Goal: Obtain resource: Download file/media

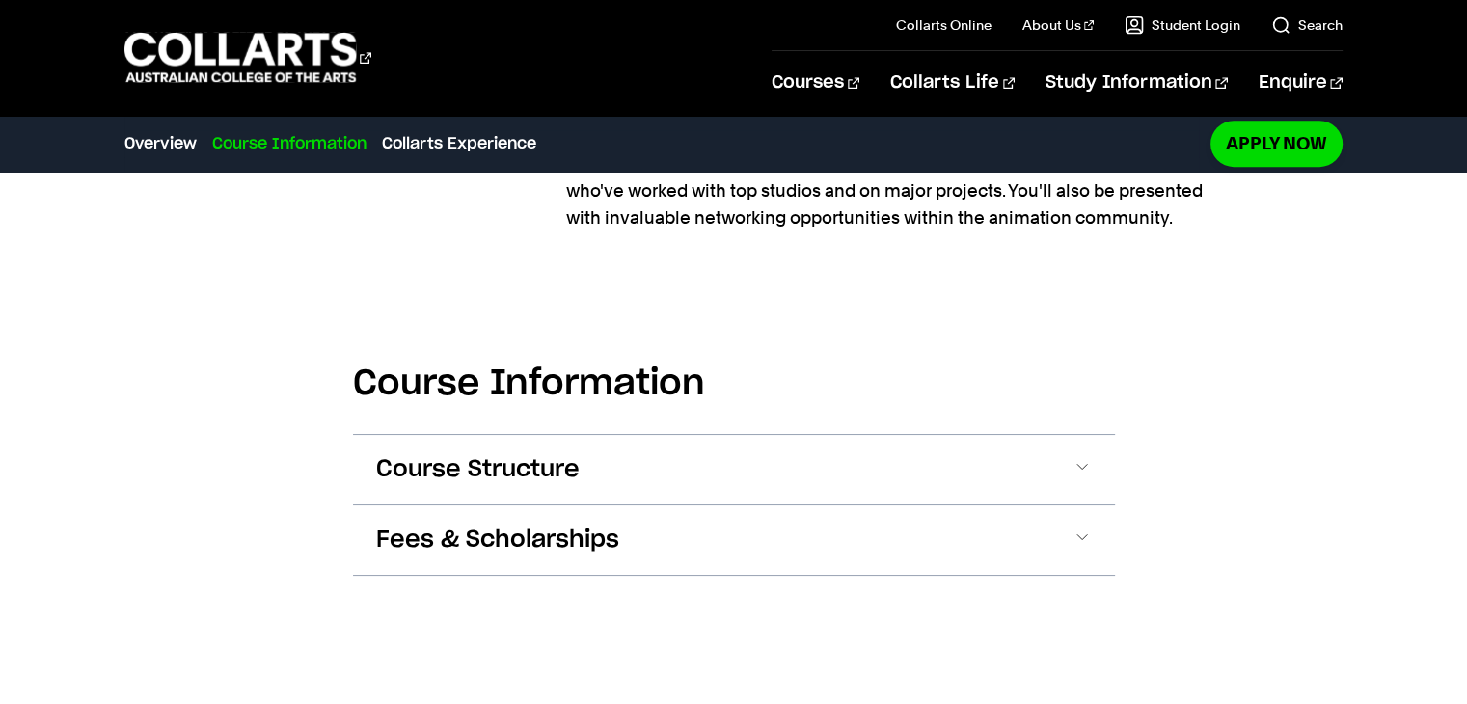
scroll to position [1065, 0]
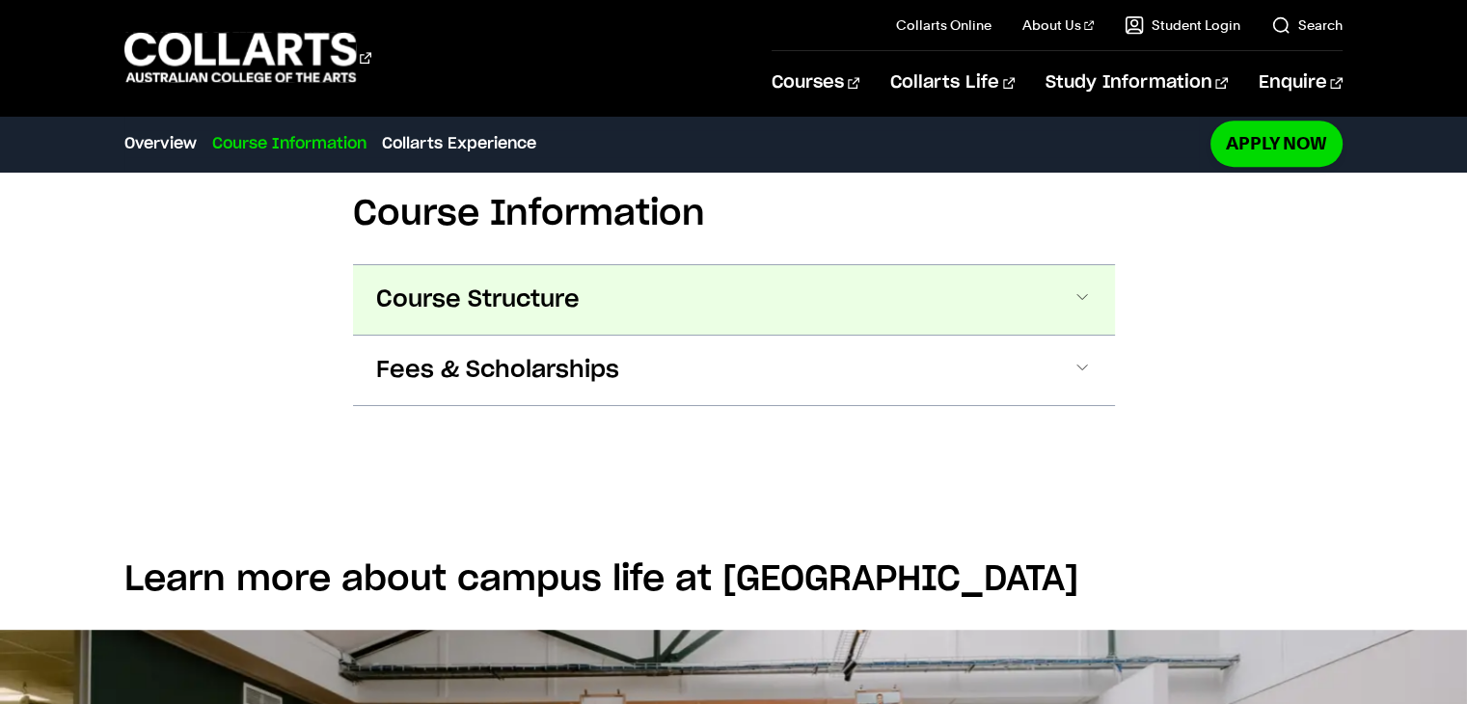
click at [833, 283] on button "Course Structure" at bounding box center [734, 299] width 762 height 69
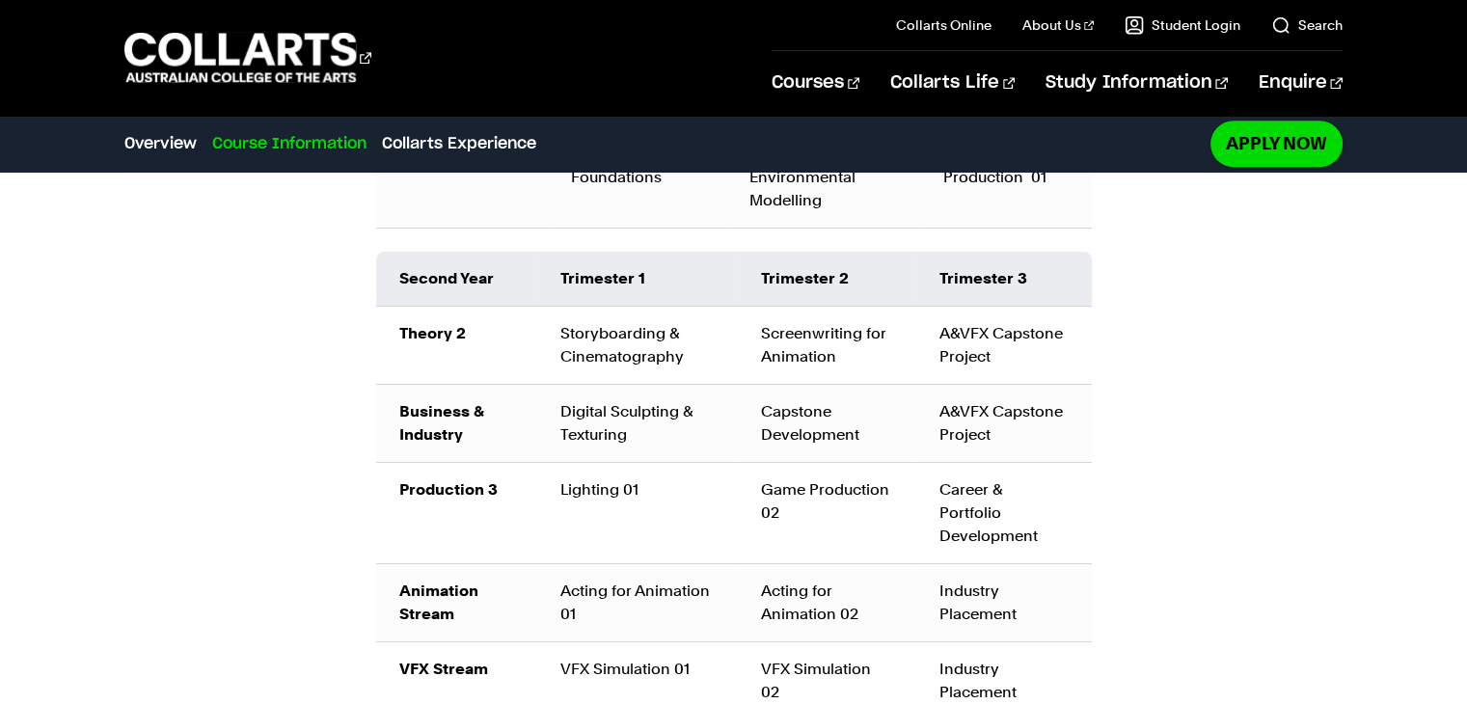
scroll to position [1732, 0]
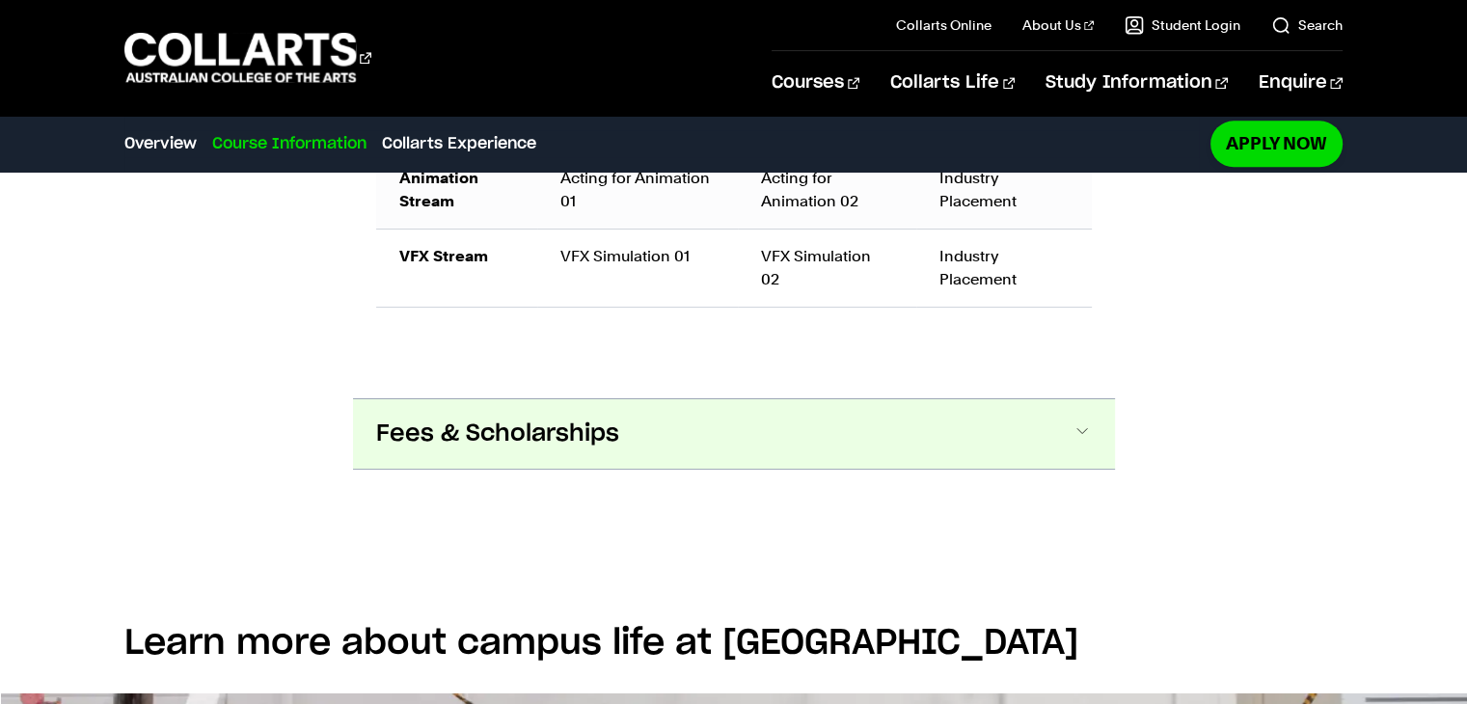
click at [495, 419] on span "Fees & Scholarships" at bounding box center [497, 434] width 243 height 31
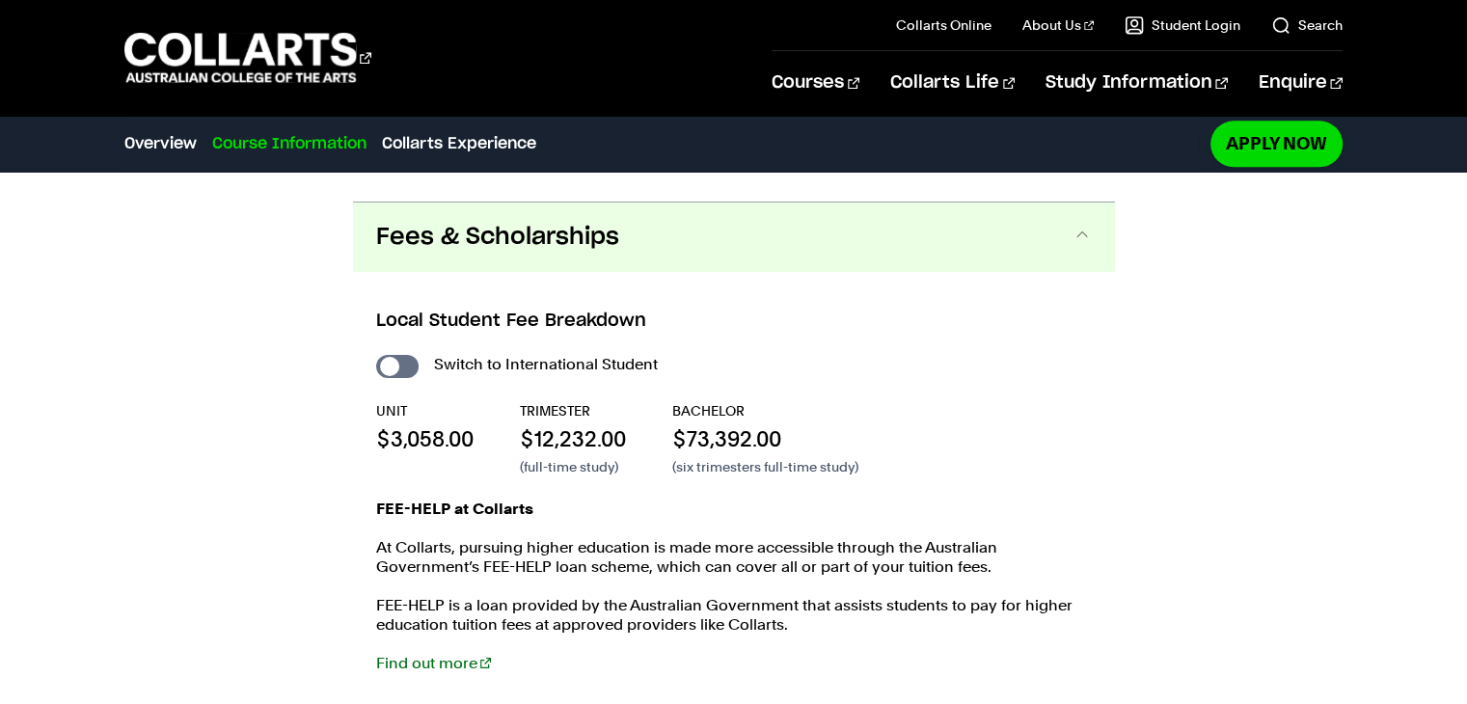
scroll to position [2325, 0]
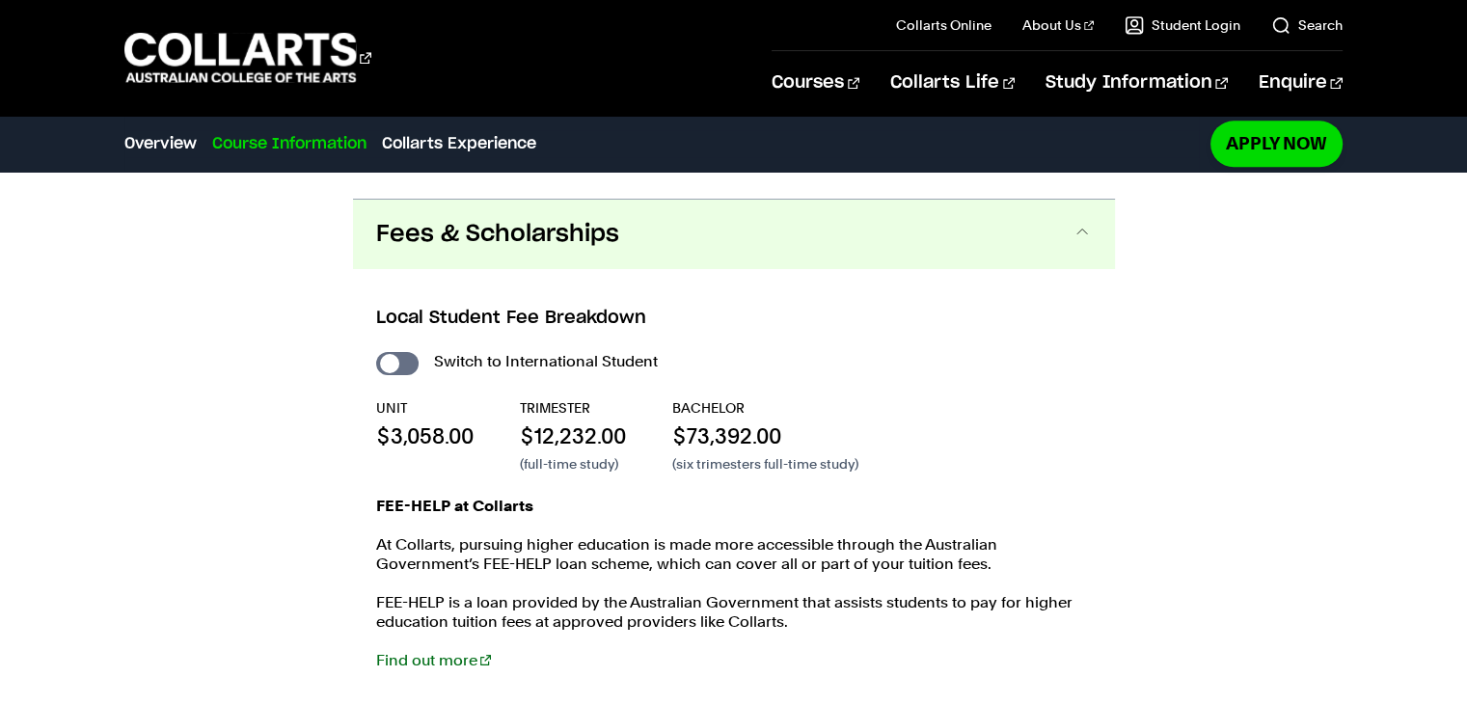
click at [568, 224] on button "Fees & Scholarships" at bounding box center [734, 234] width 762 height 69
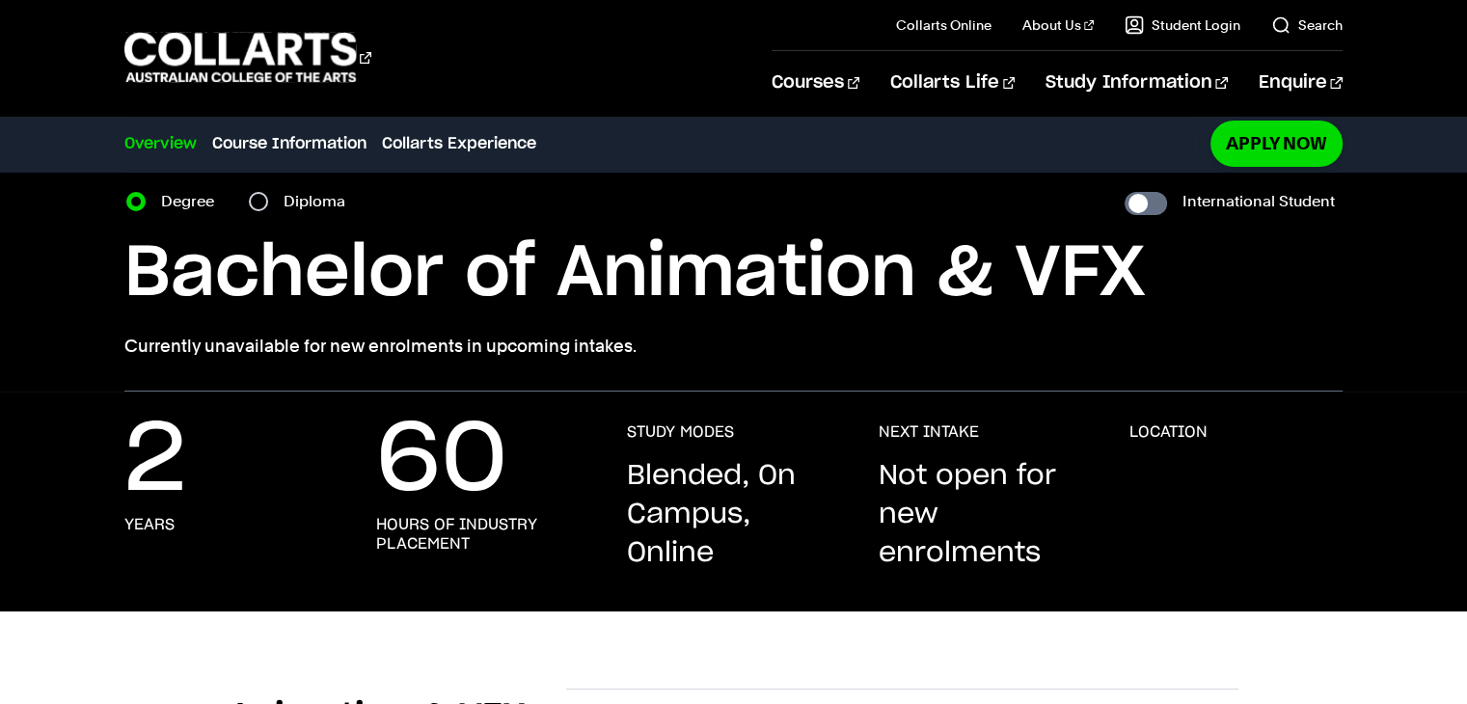
scroll to position [0, 0]
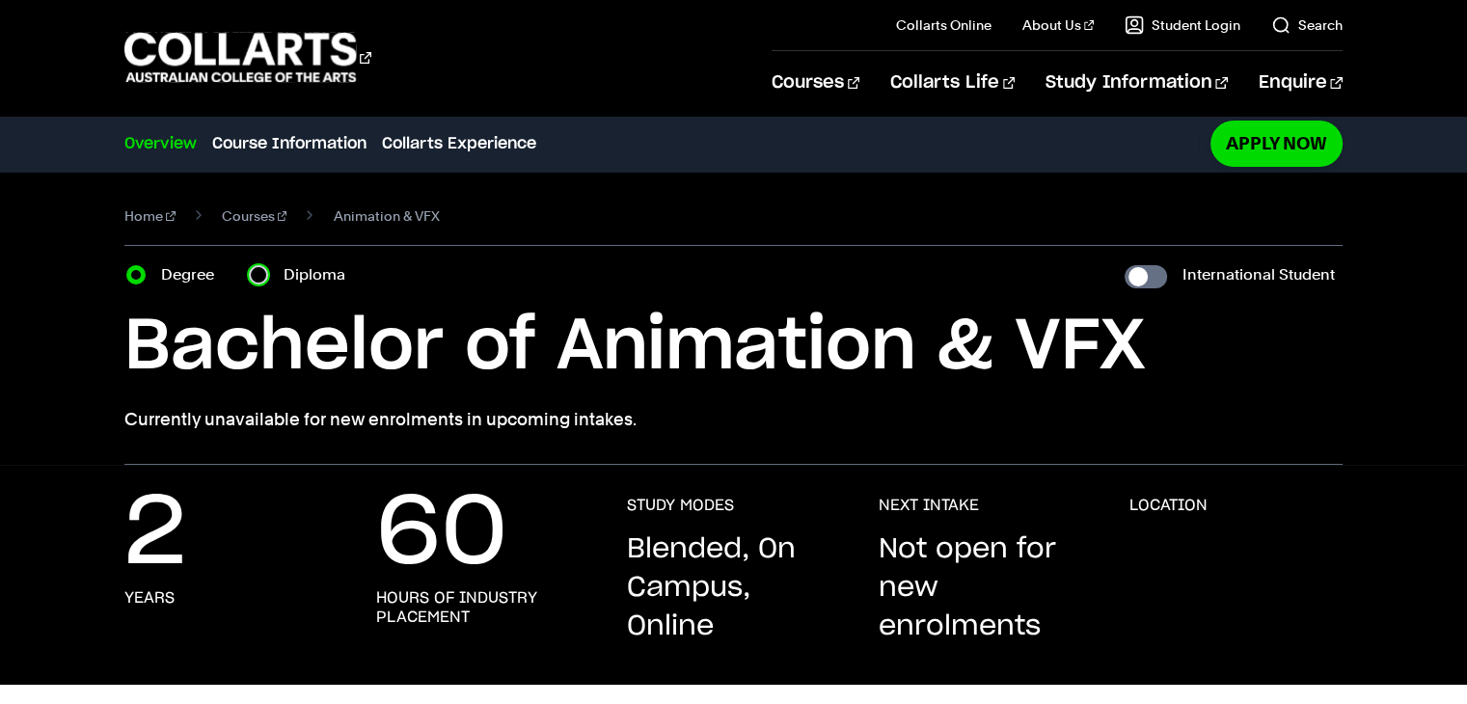
click at [255, 276] on input "Diploma" at bounding box center [258, 274] width 19 height 19
radio input "true"
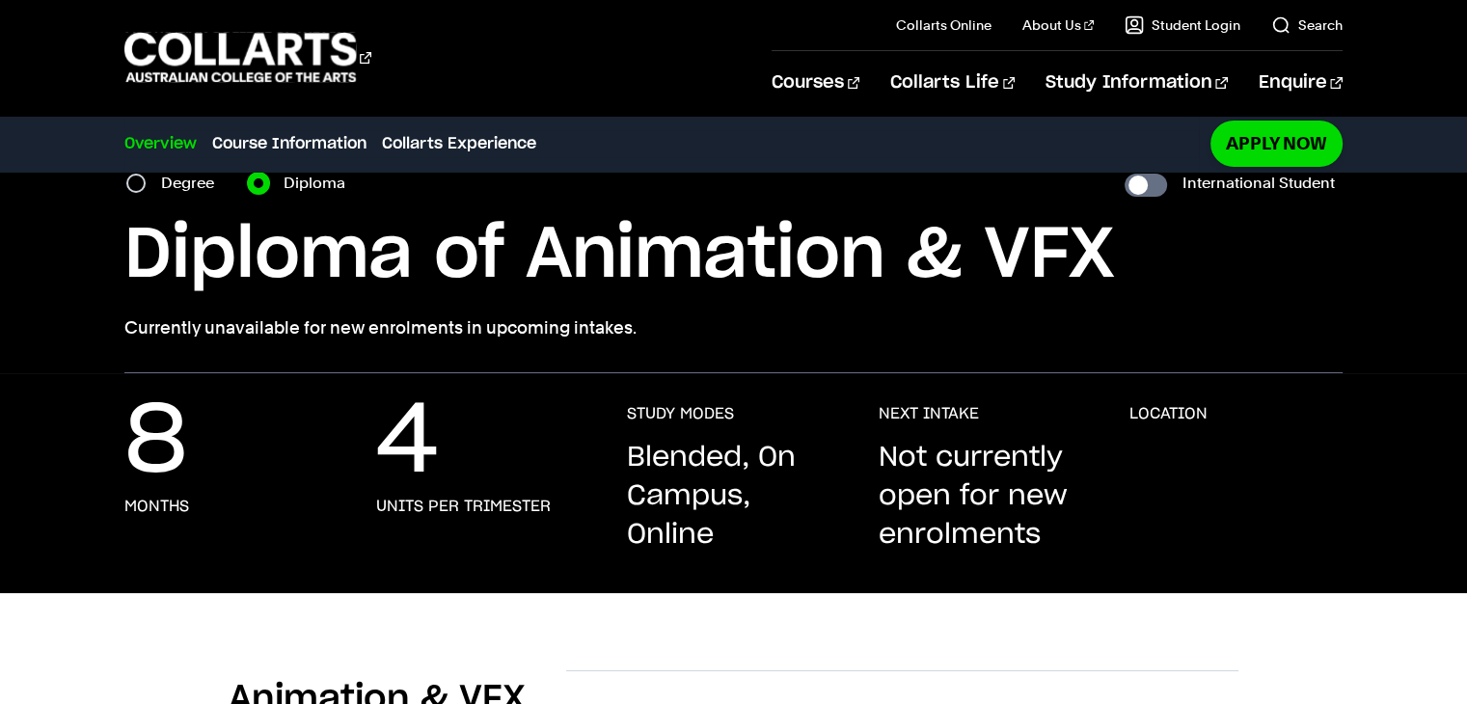
scroll to position [91, 0]
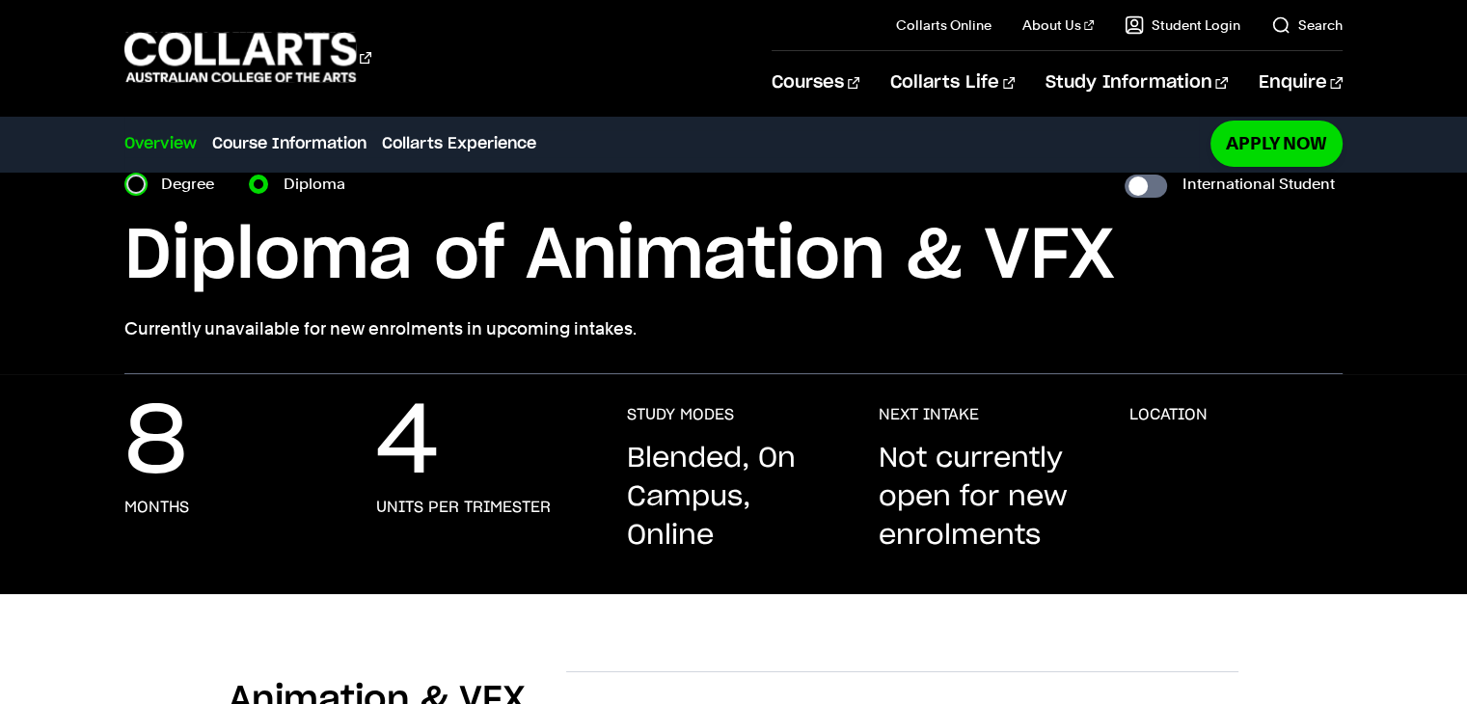
click at [132, 178] on input "Degree" at bounding box center [135, 184] width 19 height 19
radio input "true"
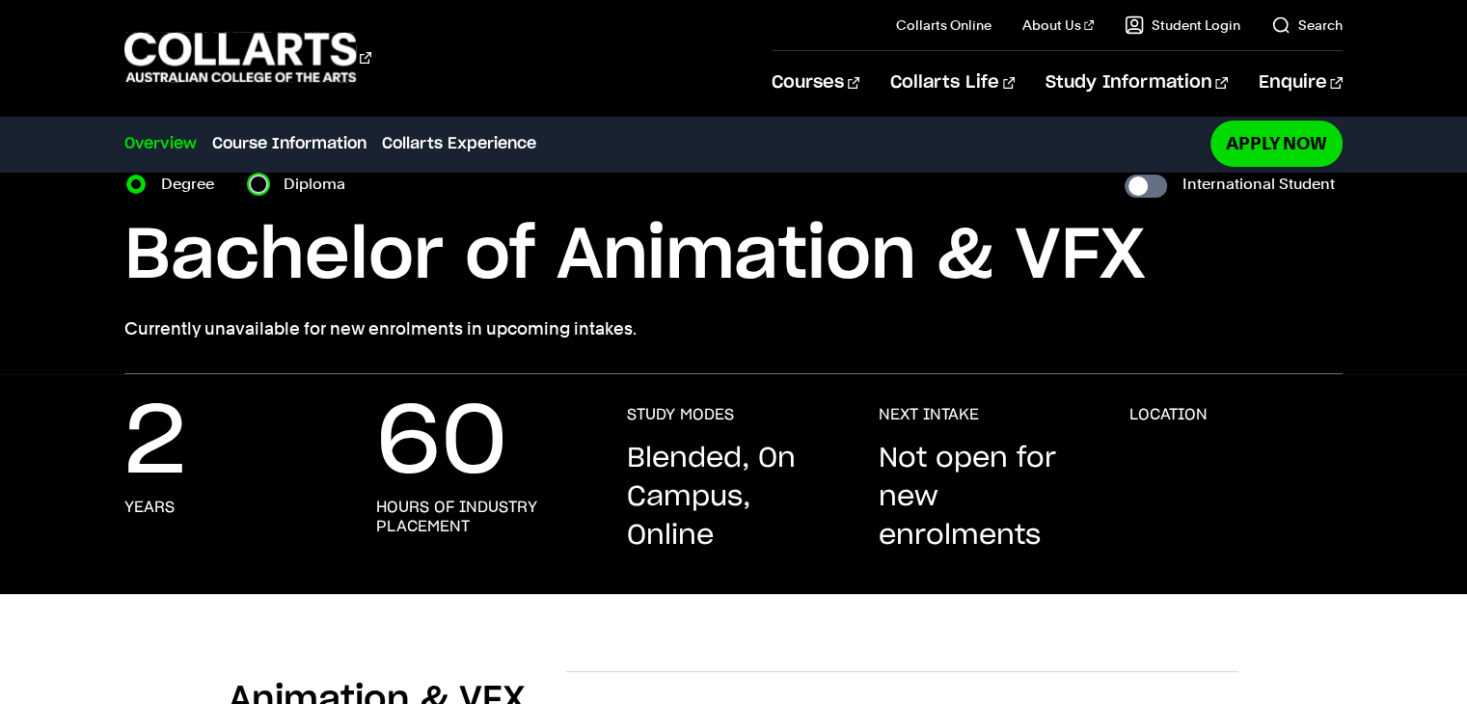
click at [266, 185] on input "Diploma" at bounding box center [258, 184] width 19 height 19
radio input "true"
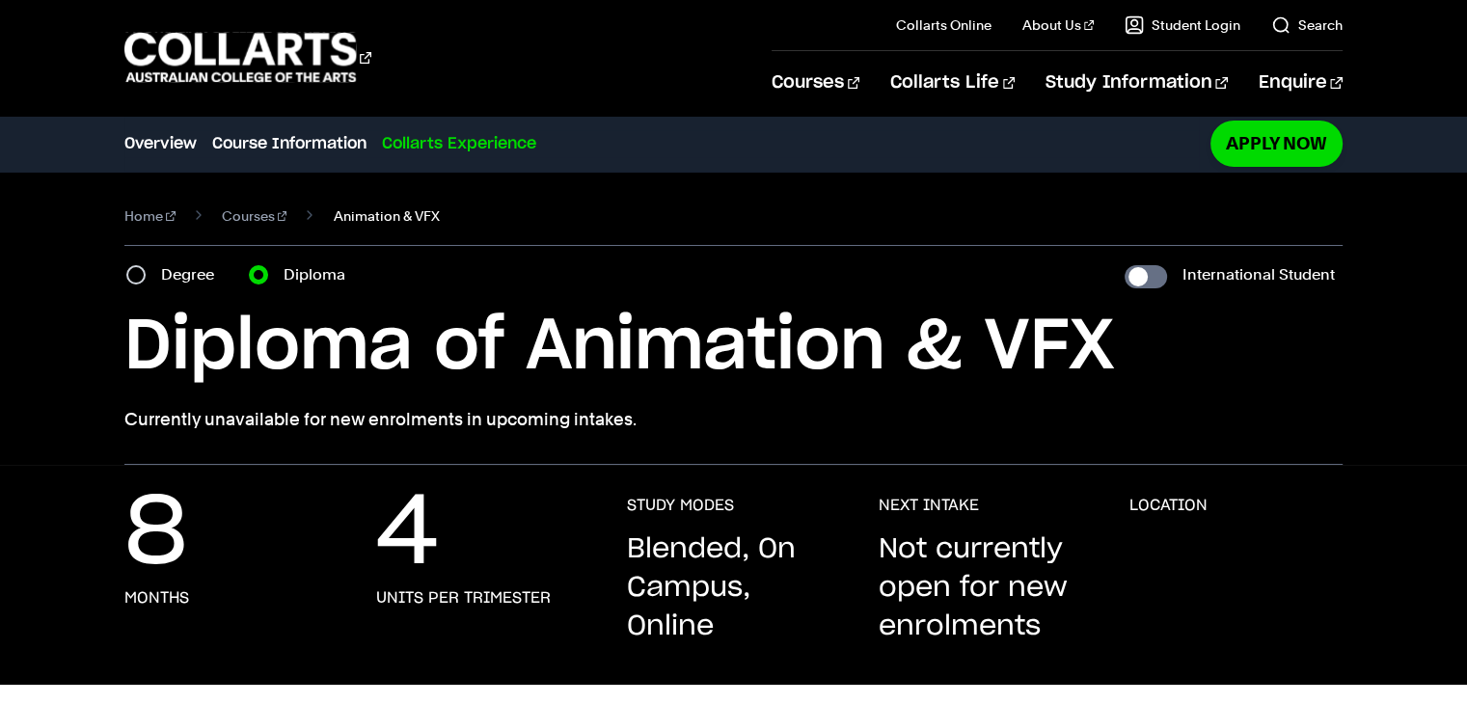
click at [333, 221] on span "Animation & VFX" at bounding box center [386, 216] width 106 height 27
click at [258, 219] on link "Courses" at bounding box center [255, 216] width 66 height 27
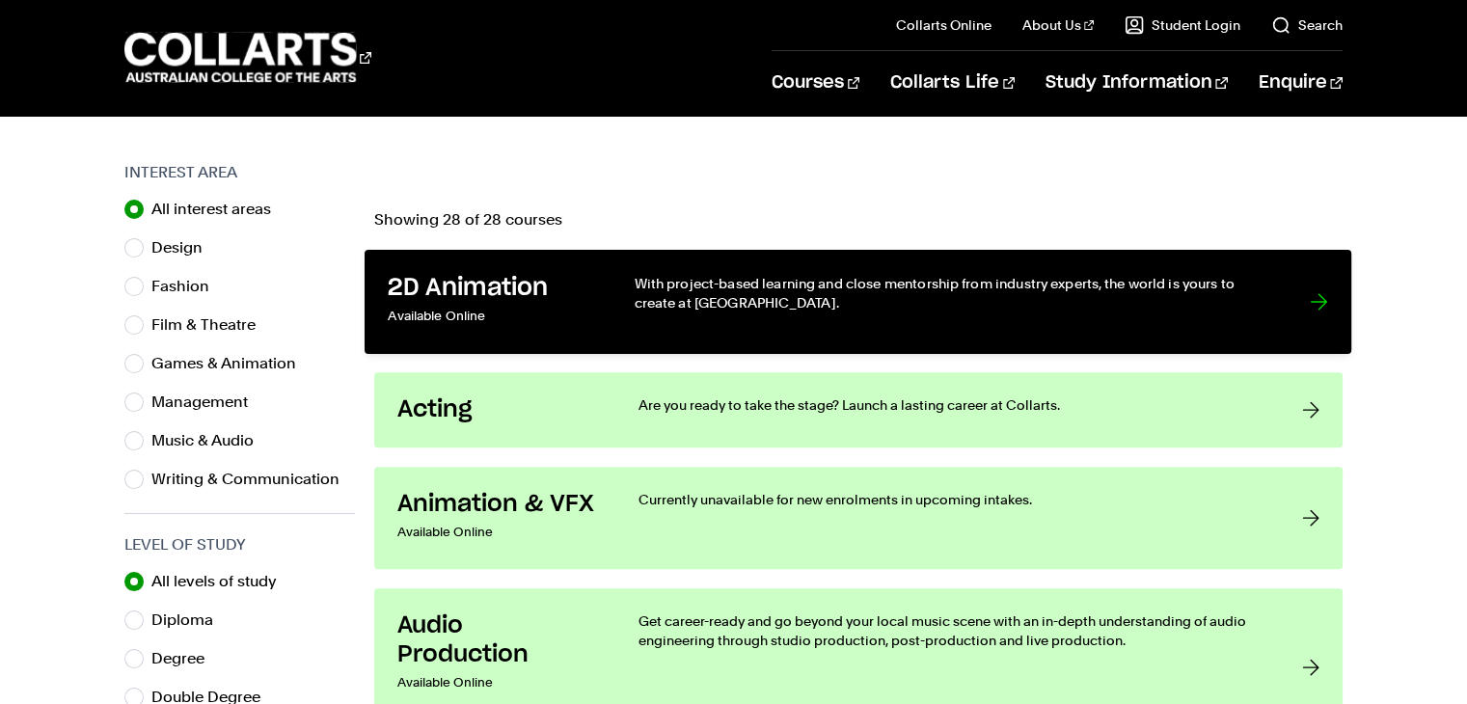
scroll to position [575, 0]
click at [647, 279] on p "With project-based learning and close mentorship from industry experts, the wor…" at bounding box center [953, 294] width 637 height 40
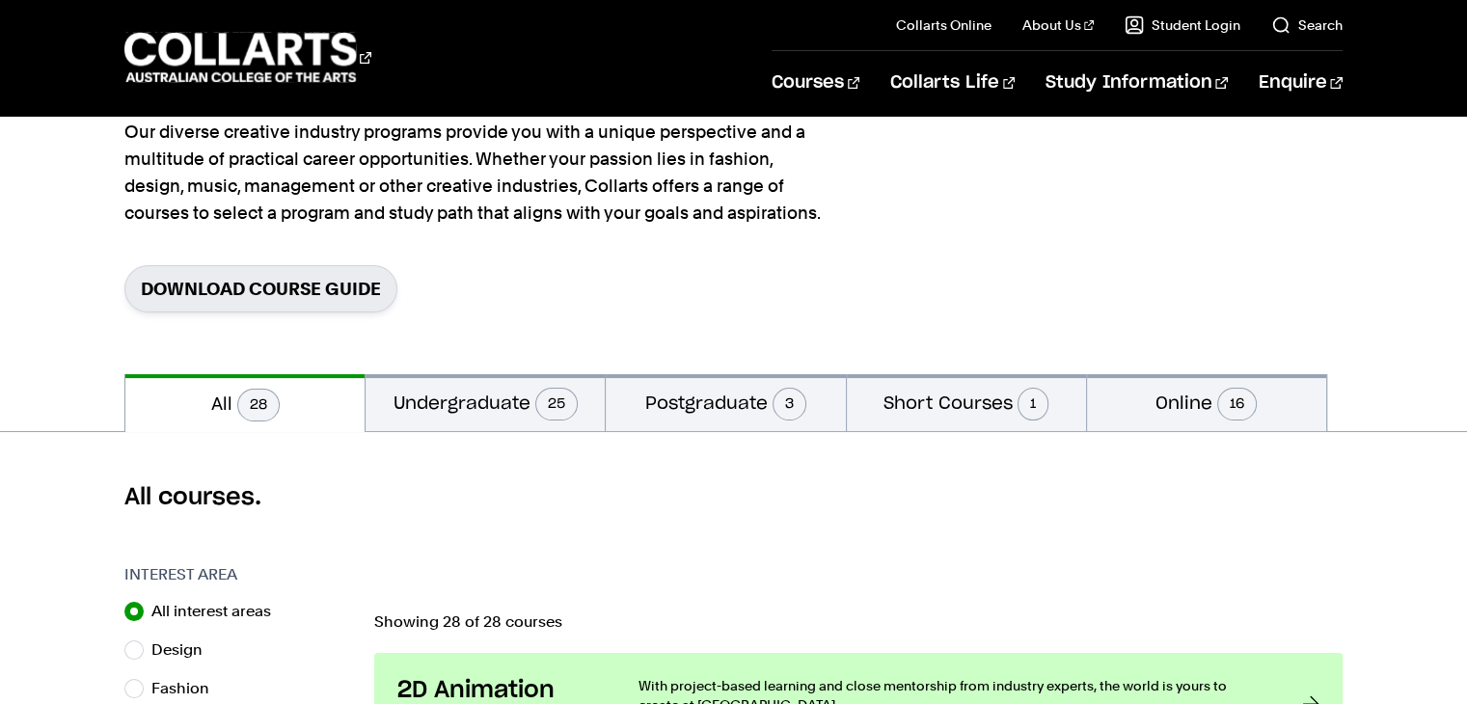
scroll to position [174, 0]
drag, startPoint x: 347, startPoint y: 343, endPoint x: 918, endPoint y: 459, distance: 582.6
click at [918, 459] on div "All courses." at bounding box center [733, 496] width 1467 height 131
click at [507, 406] on button "Undergraduate 25" at bounding box center [485, 401] width 239 height 57
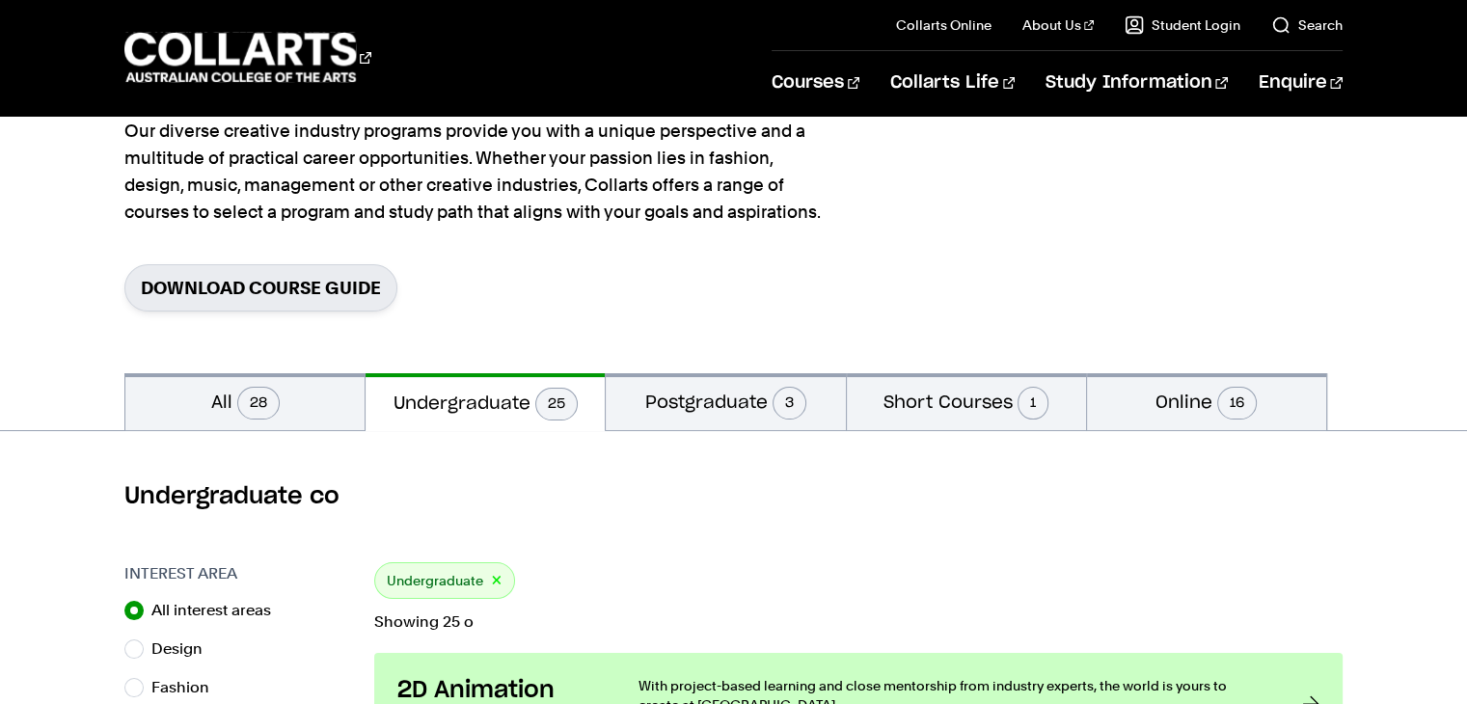
scroll to position [312, 0]
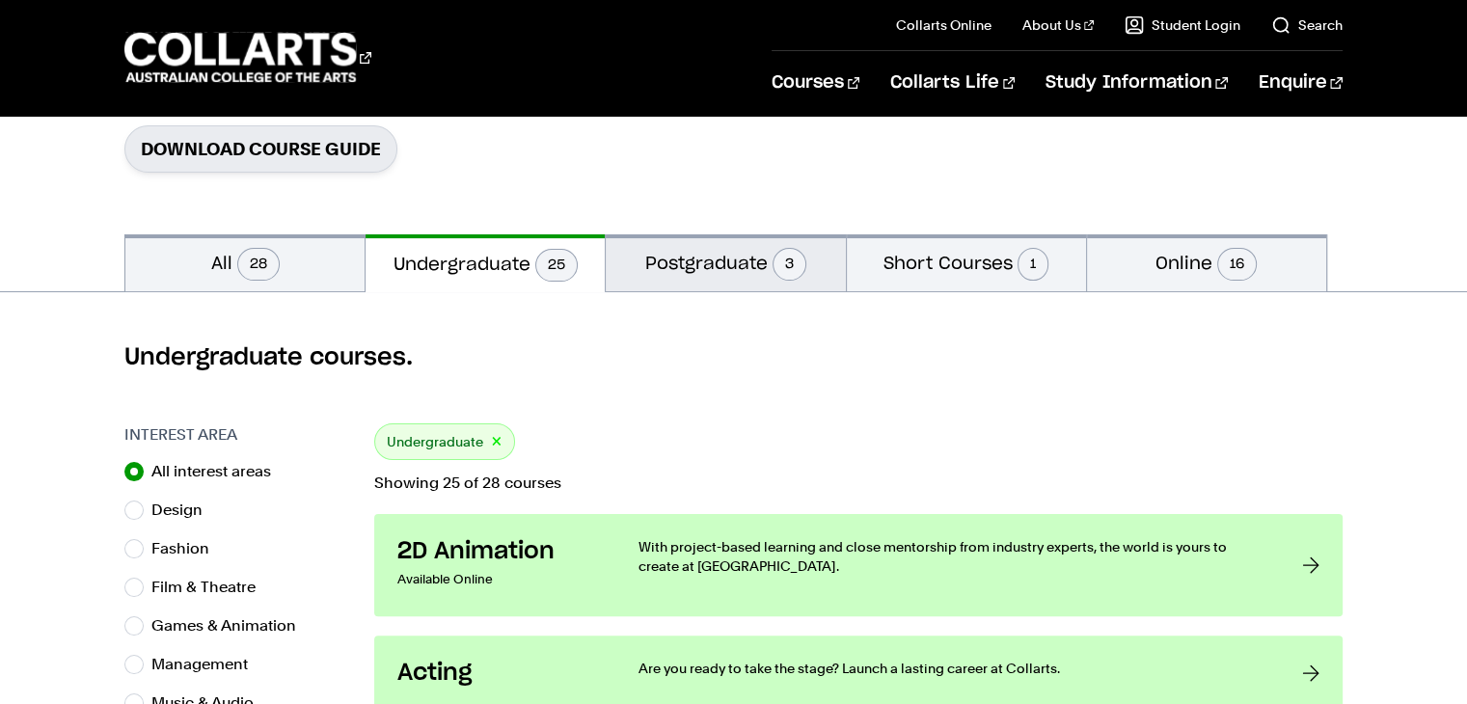
click at [690, 245] on button "Postgraduate 3" at bounding box center [725, 262] width 239 height 57
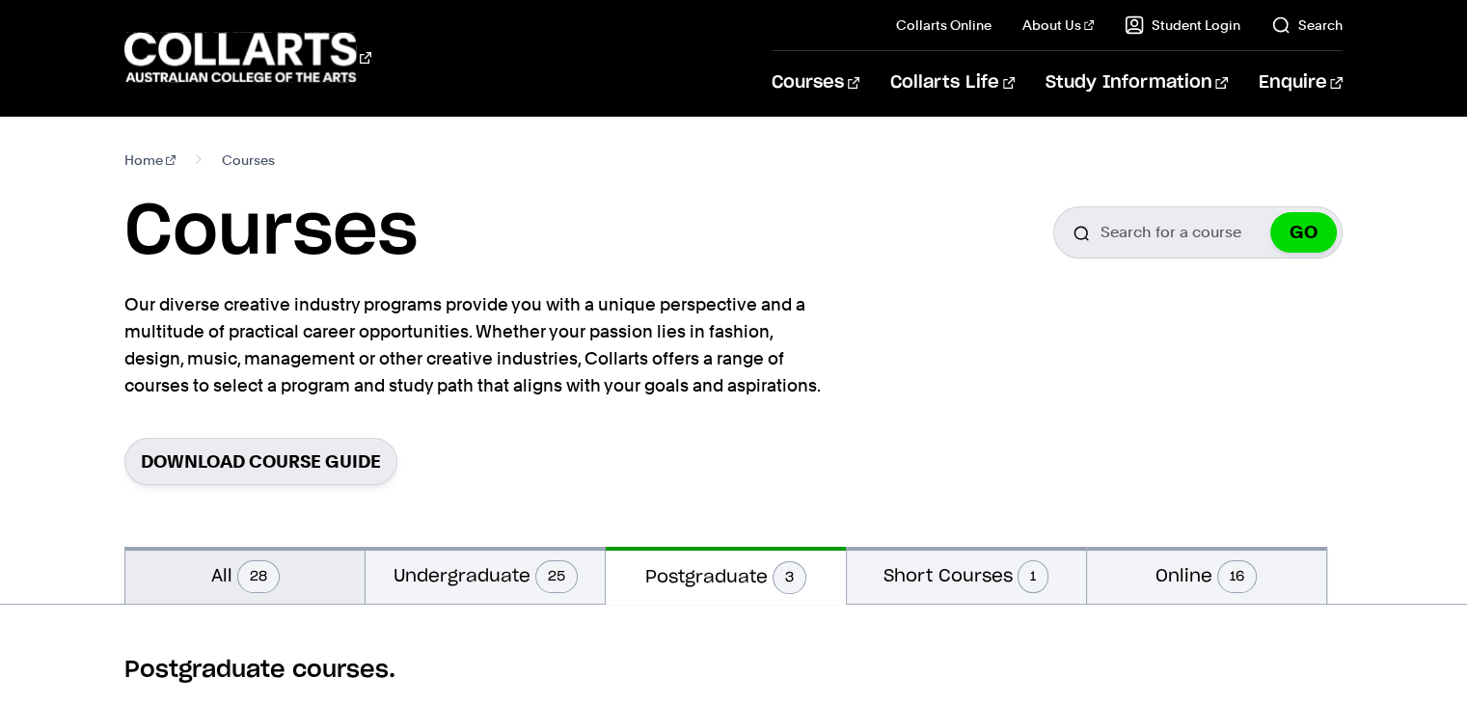
click at [292, 594] on button "All 28" at bounding box center [244, 575] width 239 height 57
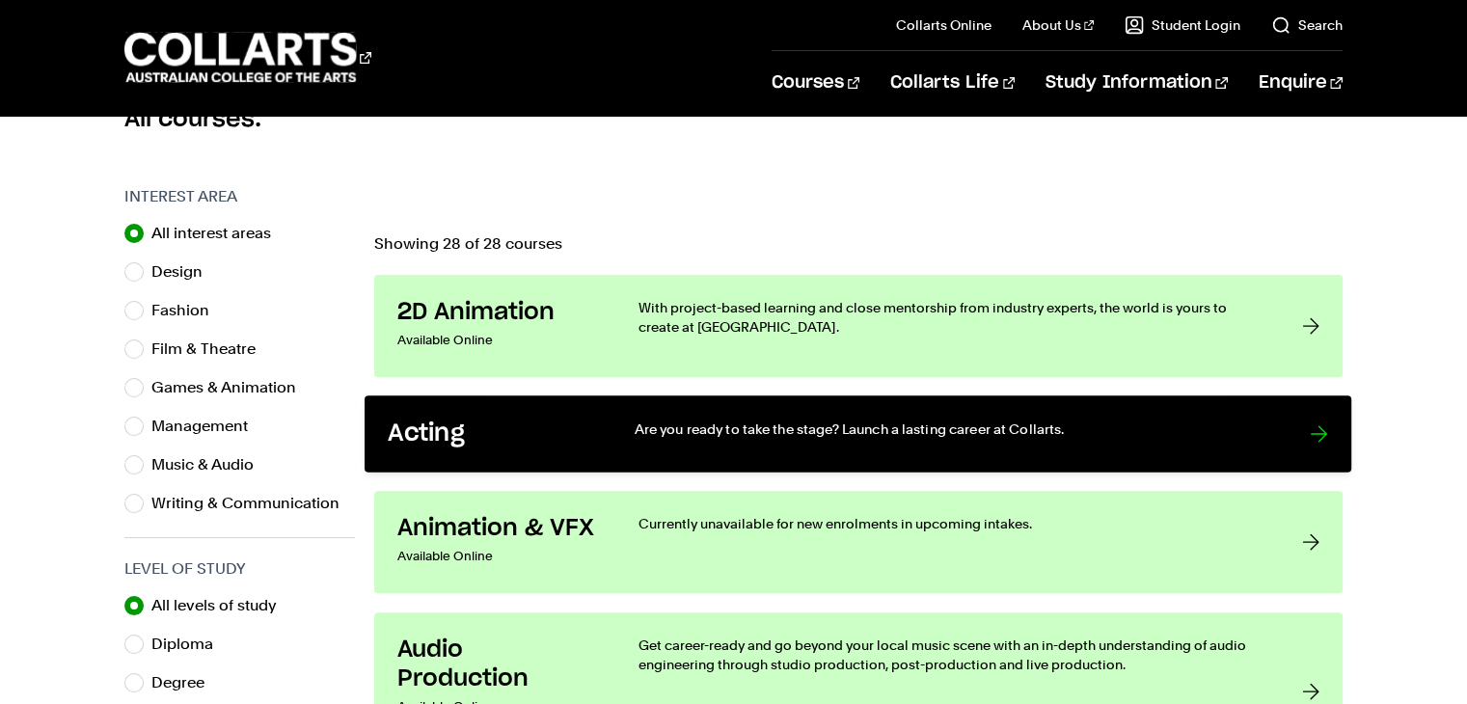
scroll to position [523, 0]
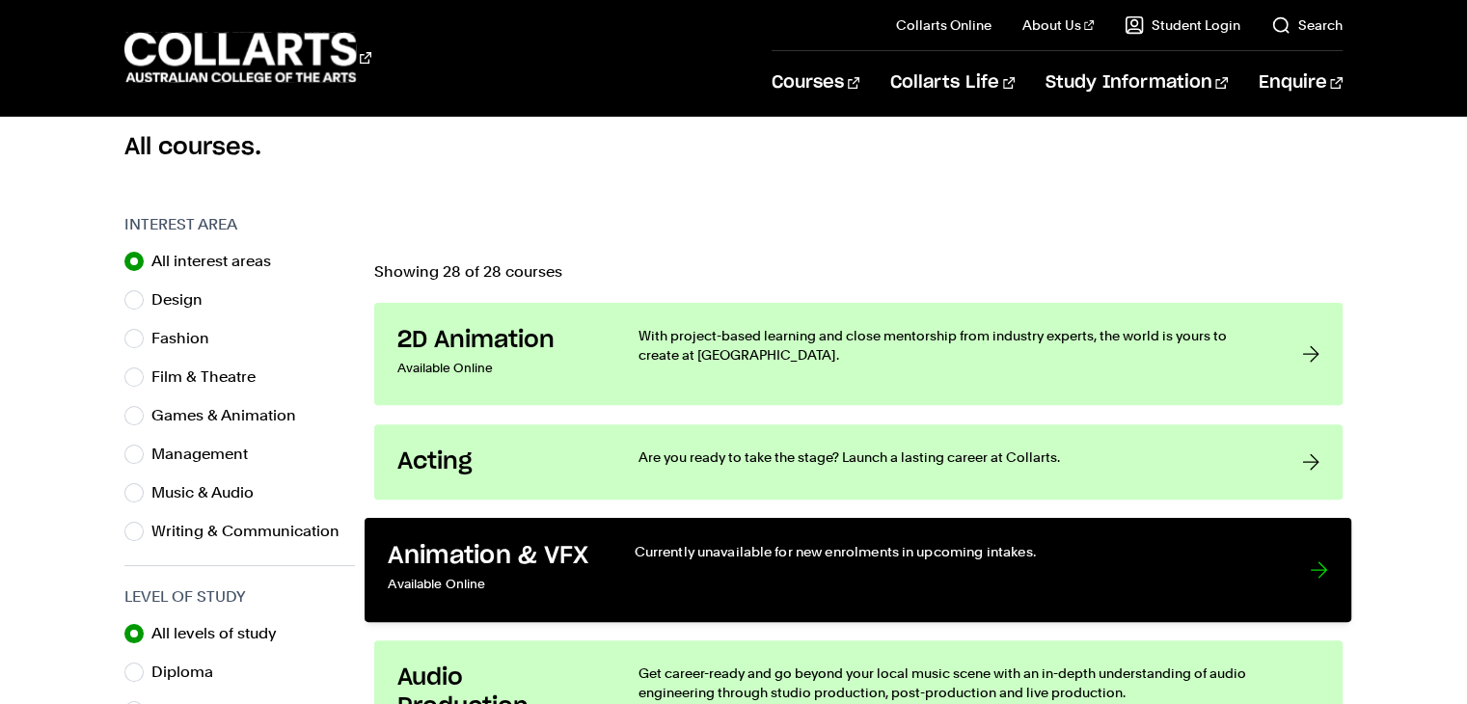
click at [451, 576] on p "Available Online" at bounding box center [492, 585] width 206 height 28
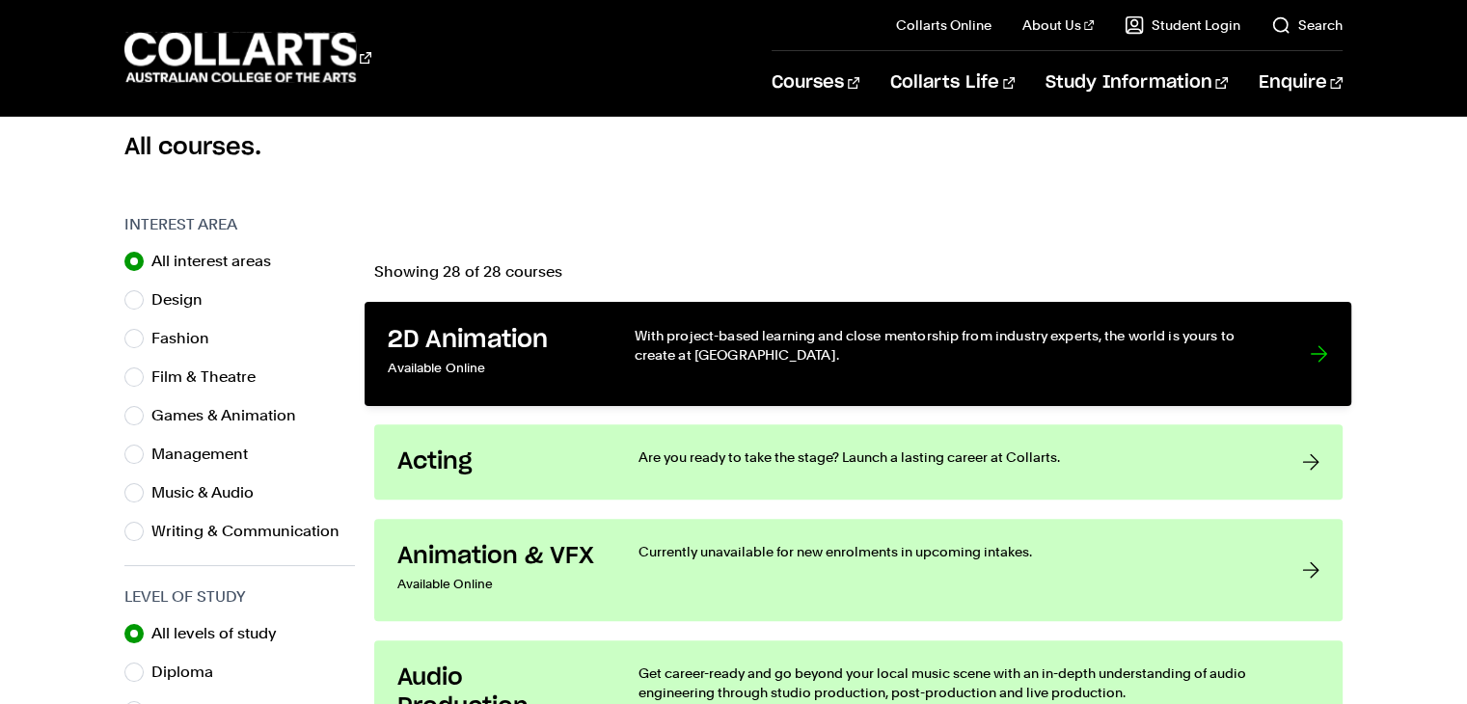
click at [450, 383] on link "2D Animation Available Online With project-based learning and close mentorship …" at bounding box center [859, 354] width 988 height 104
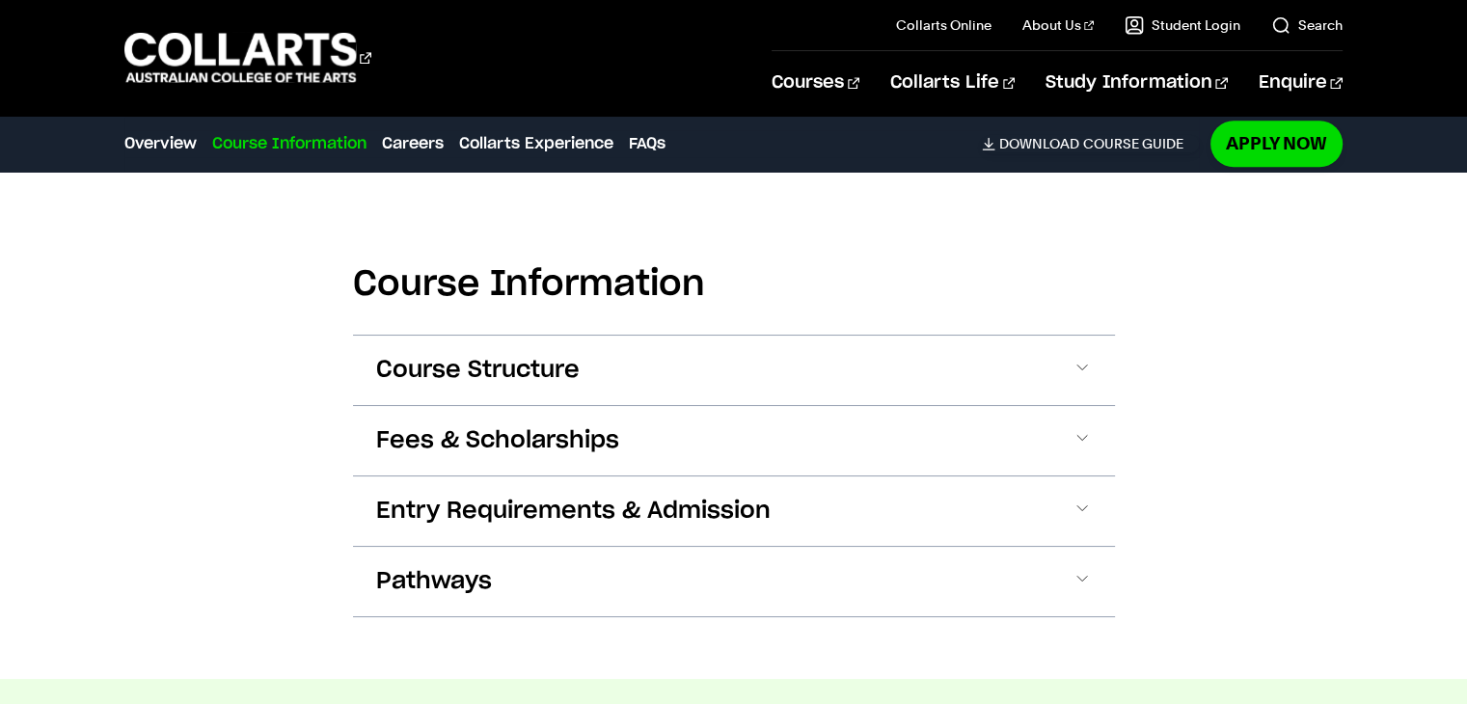
scroll to position [1944, 0]
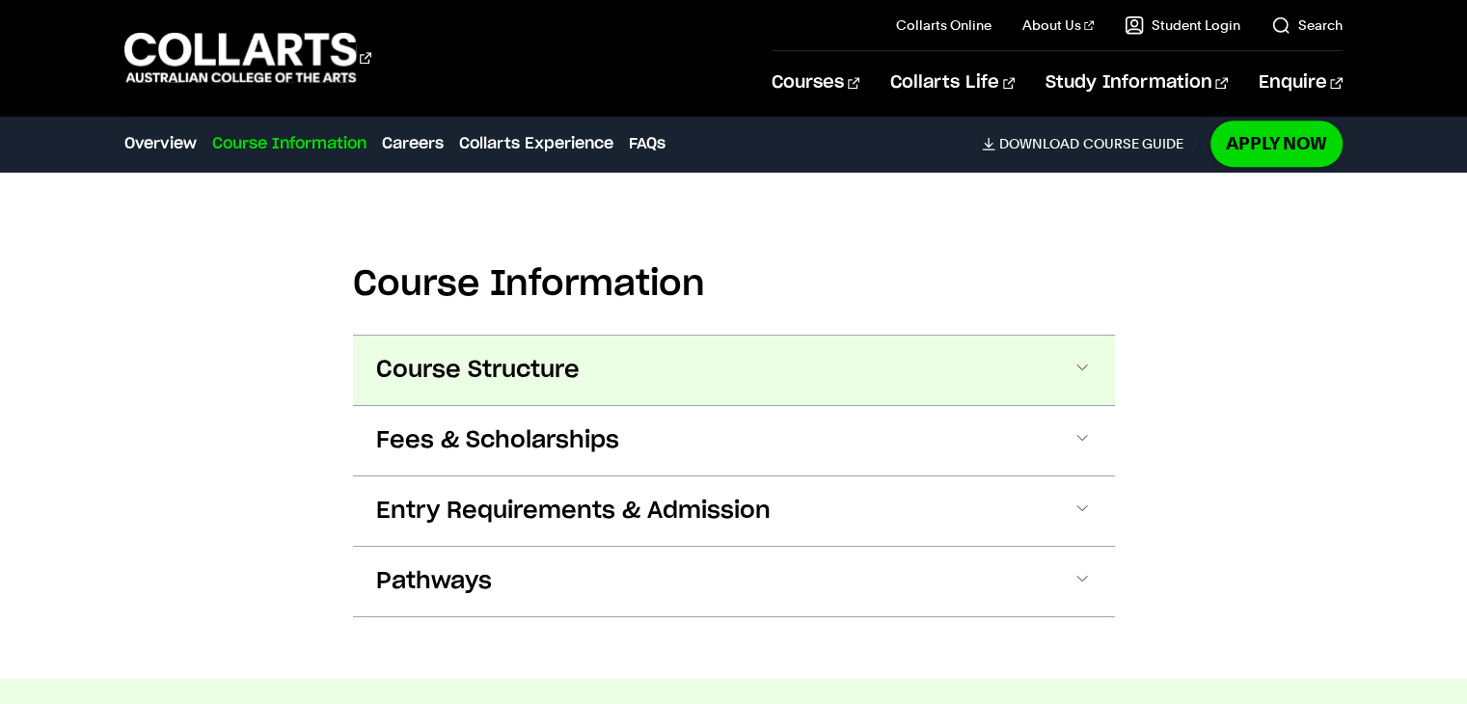
click at [567, 374] on span "Course Structure" at bounding box center [478, 370] width 204 height 31
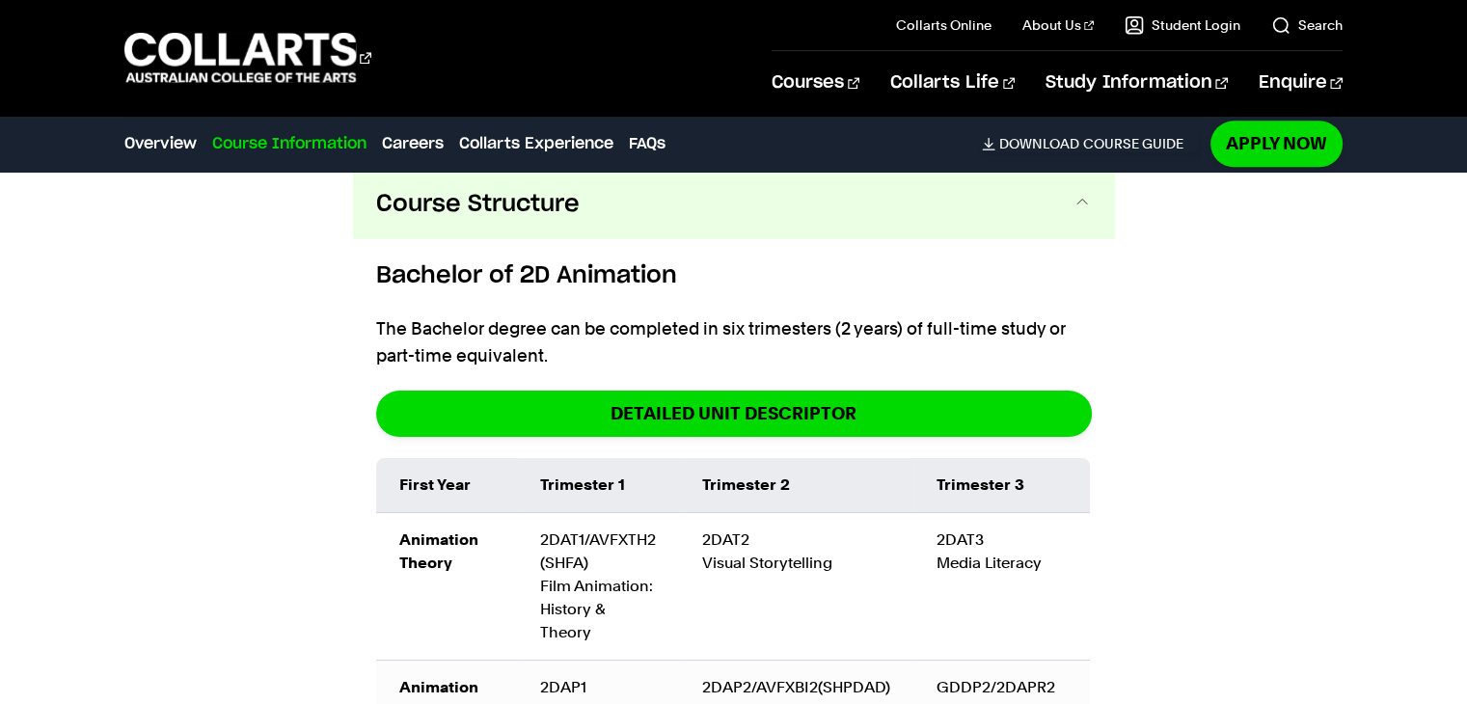
scroll to position [1940, 0]
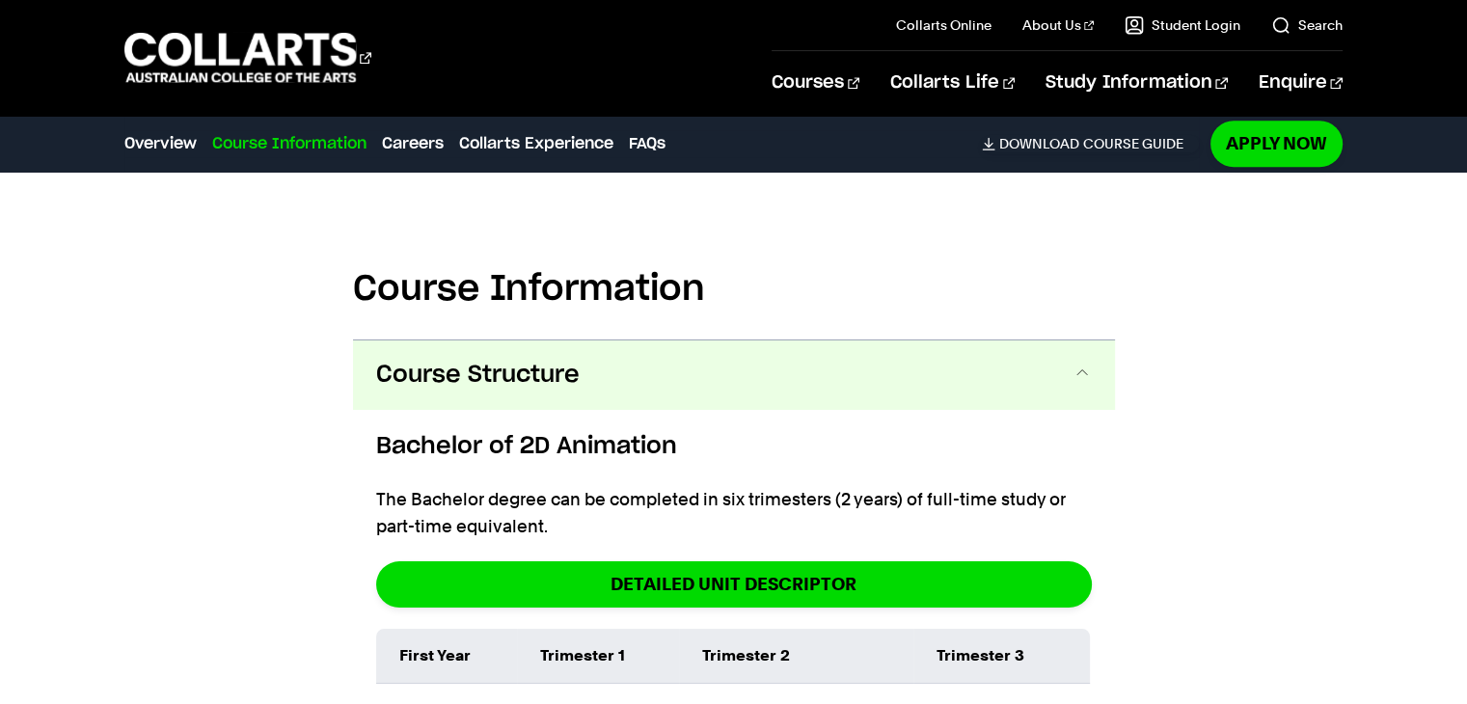
click at [734, 381] on button "Course Structure" at bounding box center [734, 374] width 762 height 69
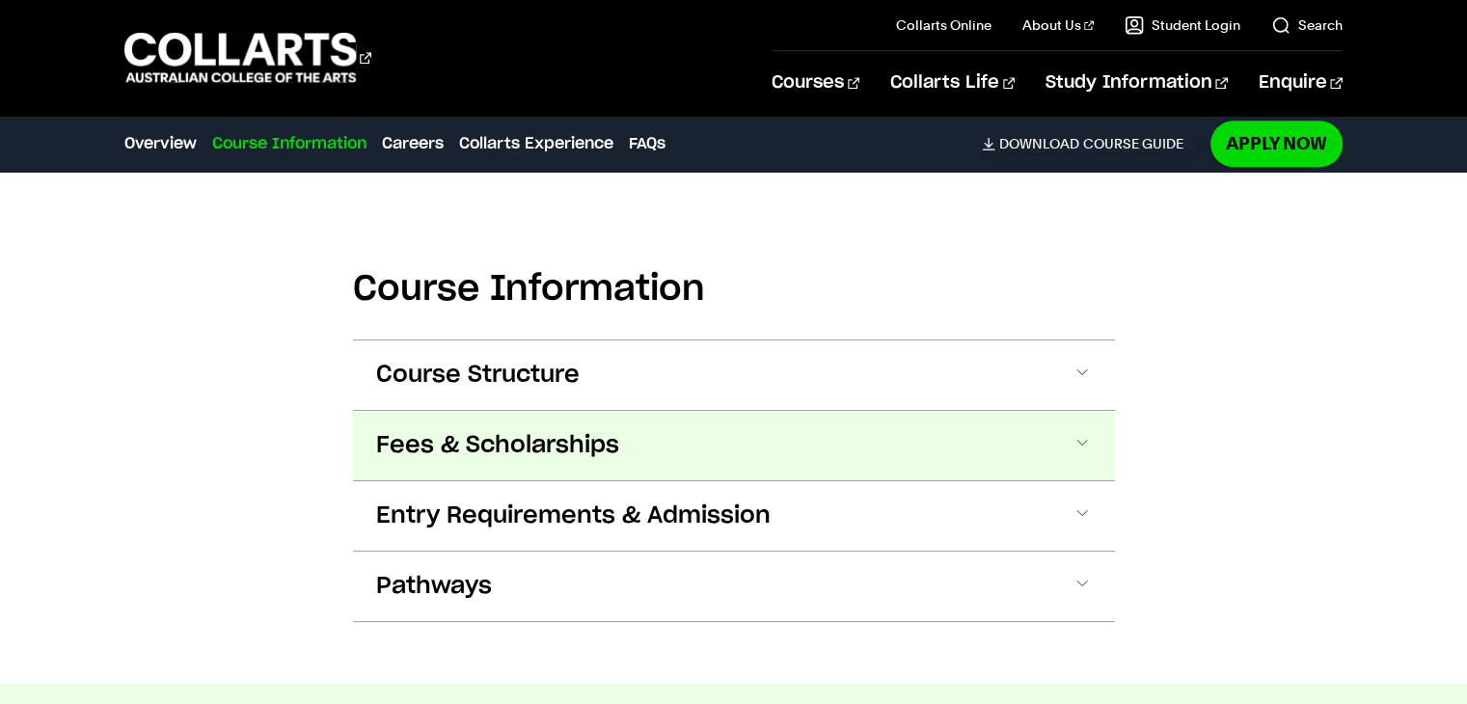
click at [637, 451] on button "Fees & Scholarships" at bounding box center [734, 445] width 762 height 69
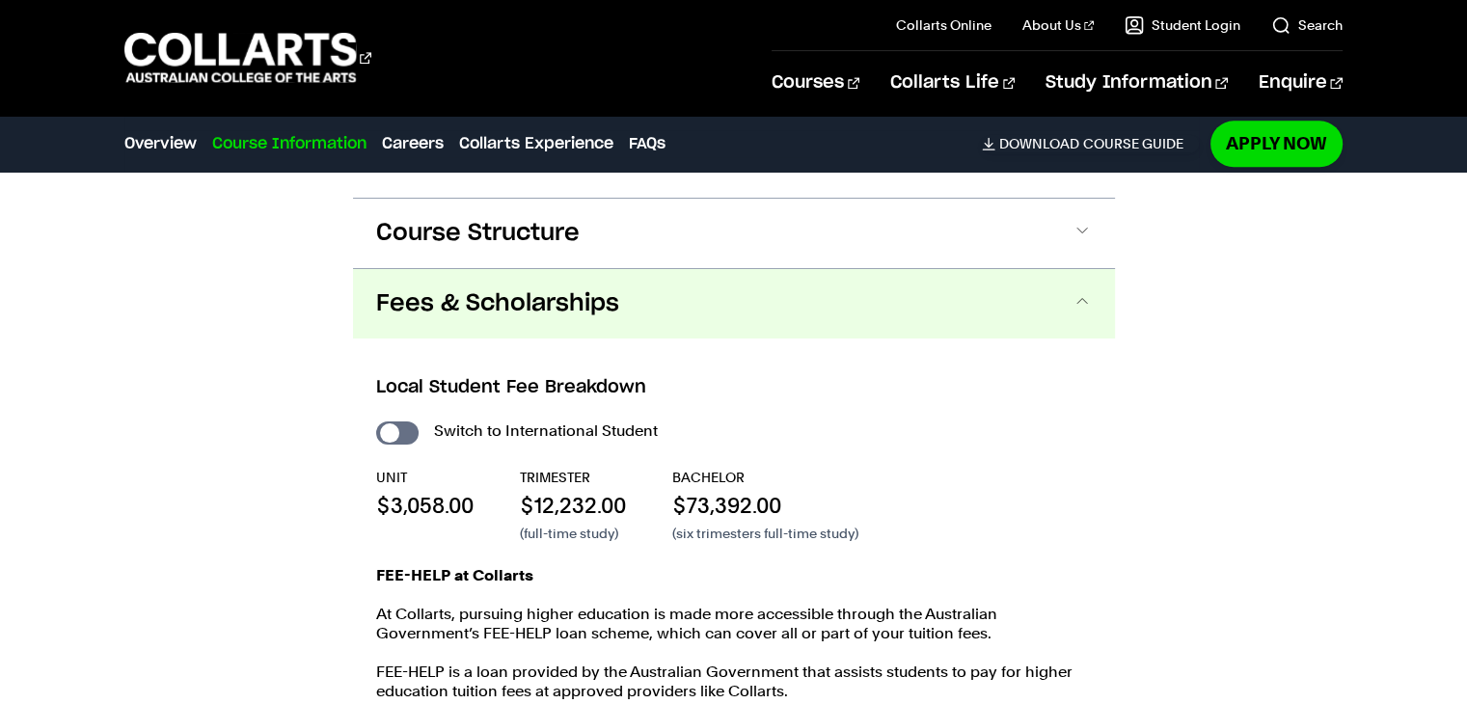
scroll to position [2078, 0]
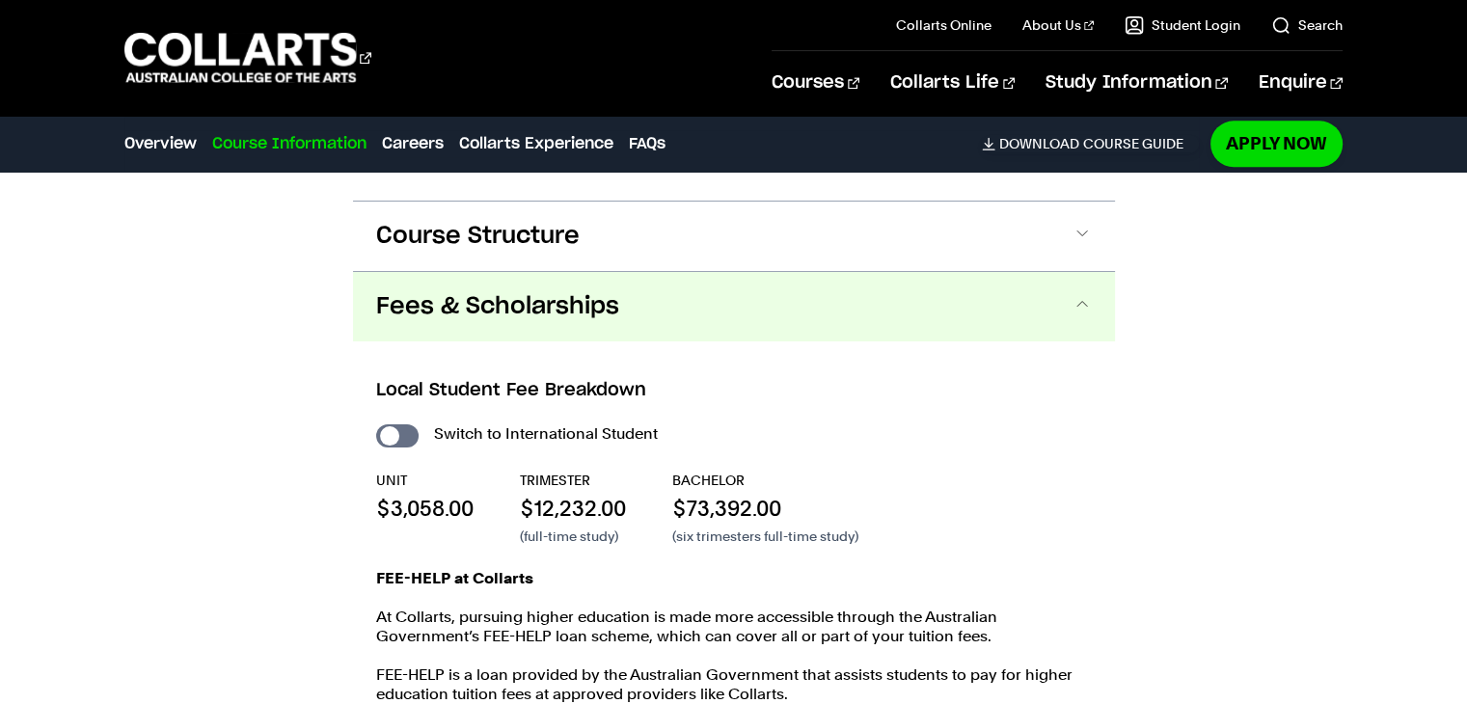
click at [648, 292] on button "Fees & Scholarships" at bounding box center [734, 306] width 762 height 69
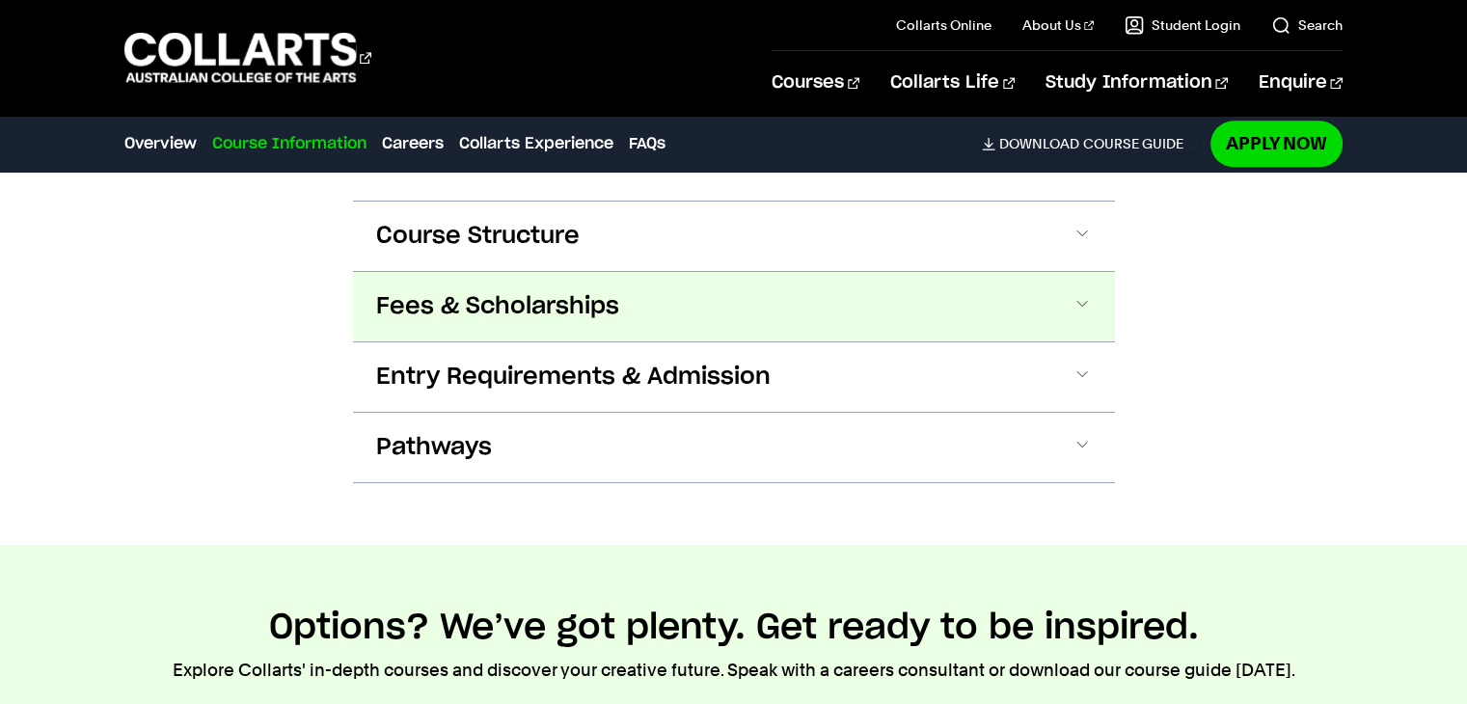
click at [631, 329] on button "Fees & Scholarships" at bounding box center [734, 306] width 762 height 69
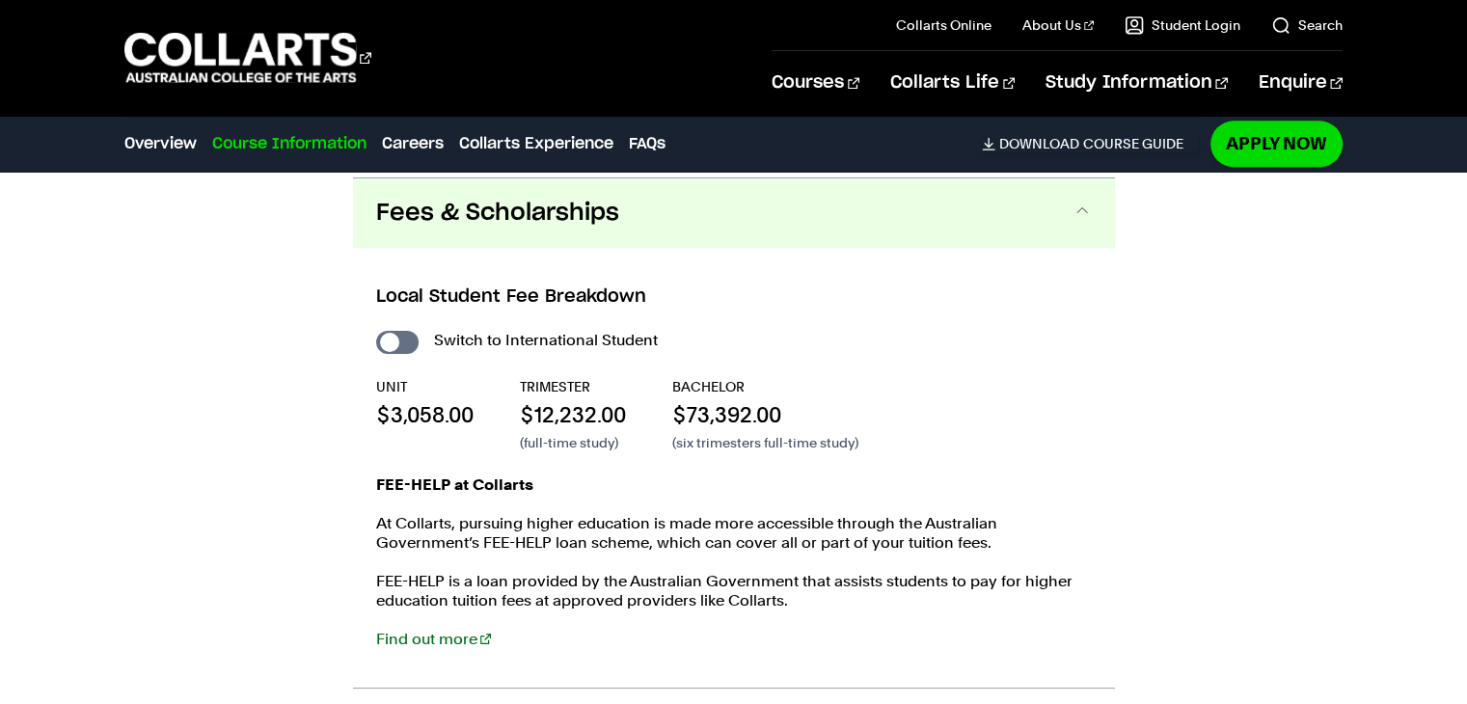
scroll to position [2176, 0]
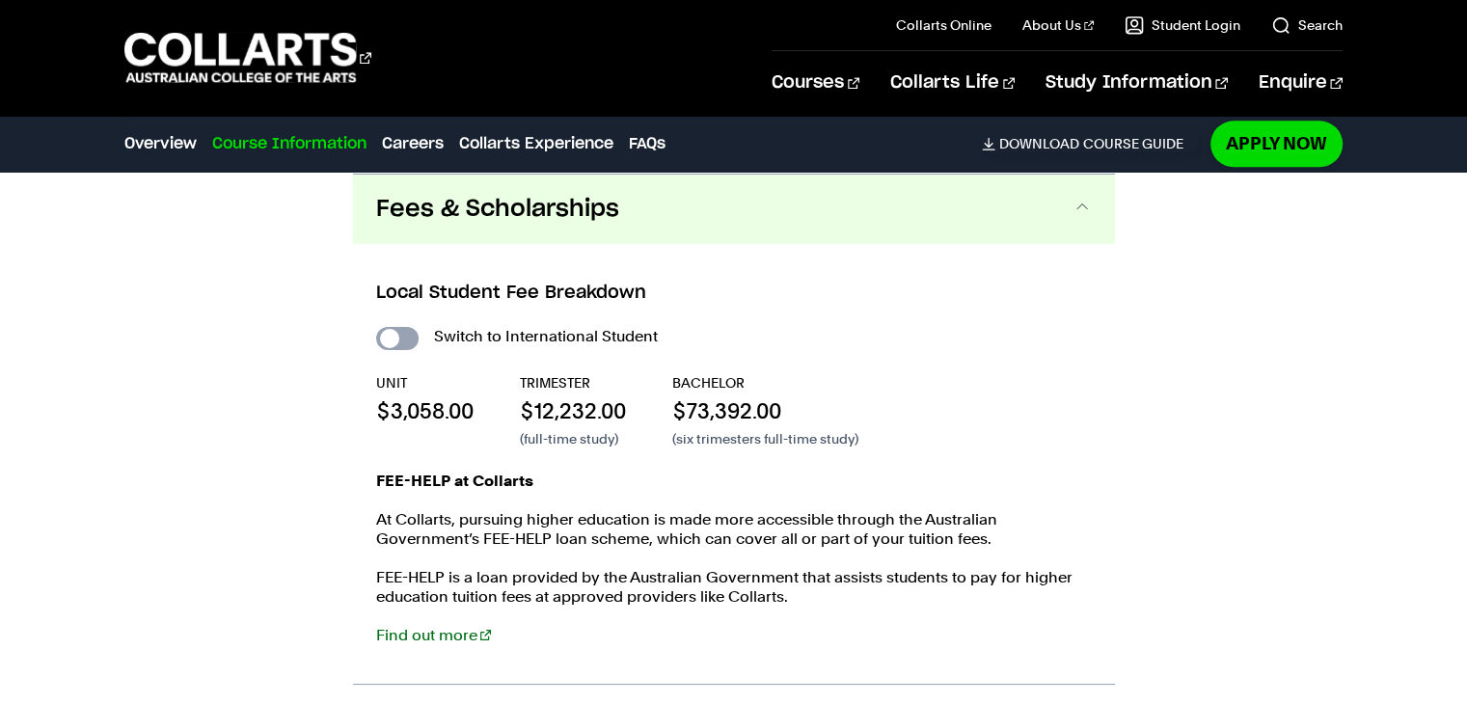
click at [406, 340] on input "International Student" at bounding box center [397, 338] width 42 height 23
checkbox input "true"
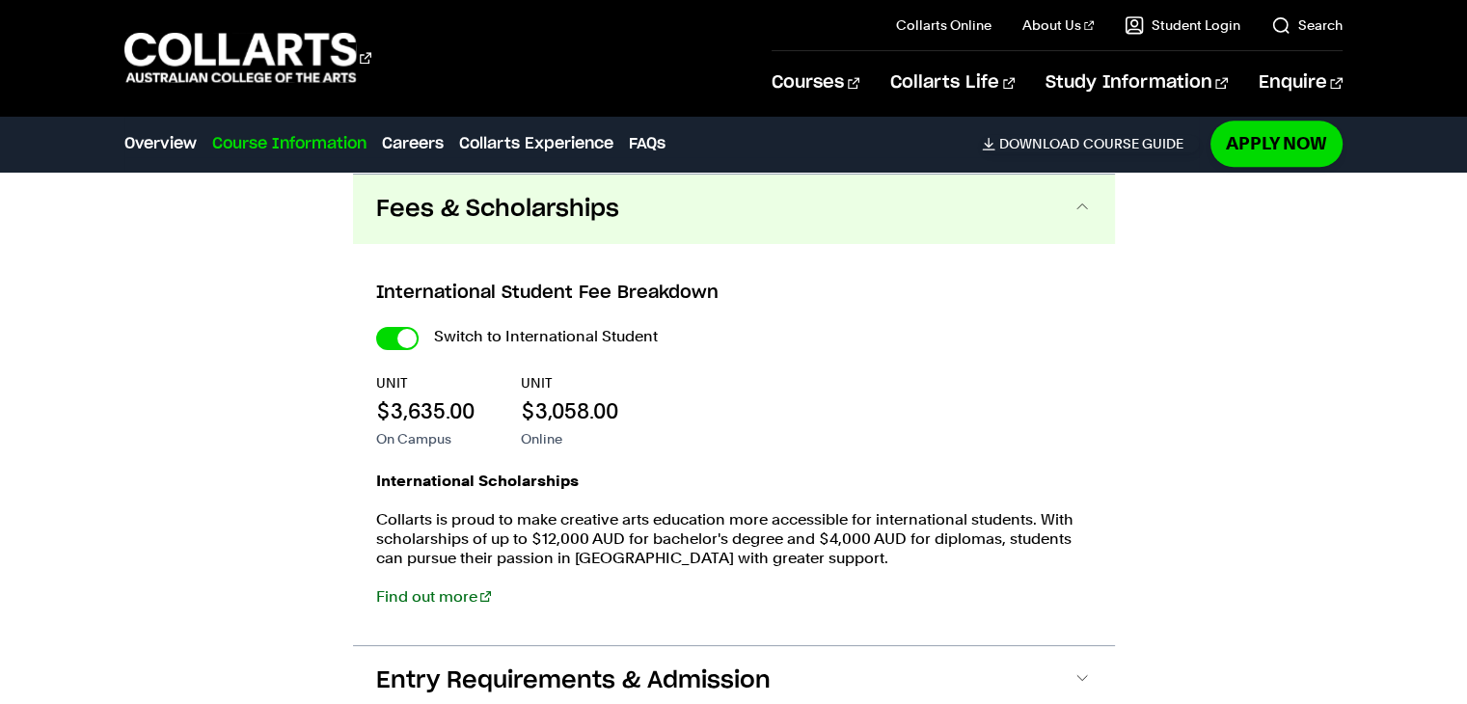
click at [406, 340] on input "International Student" at bounding box center [397, 338] width 42 height 23
checkbox input "false"
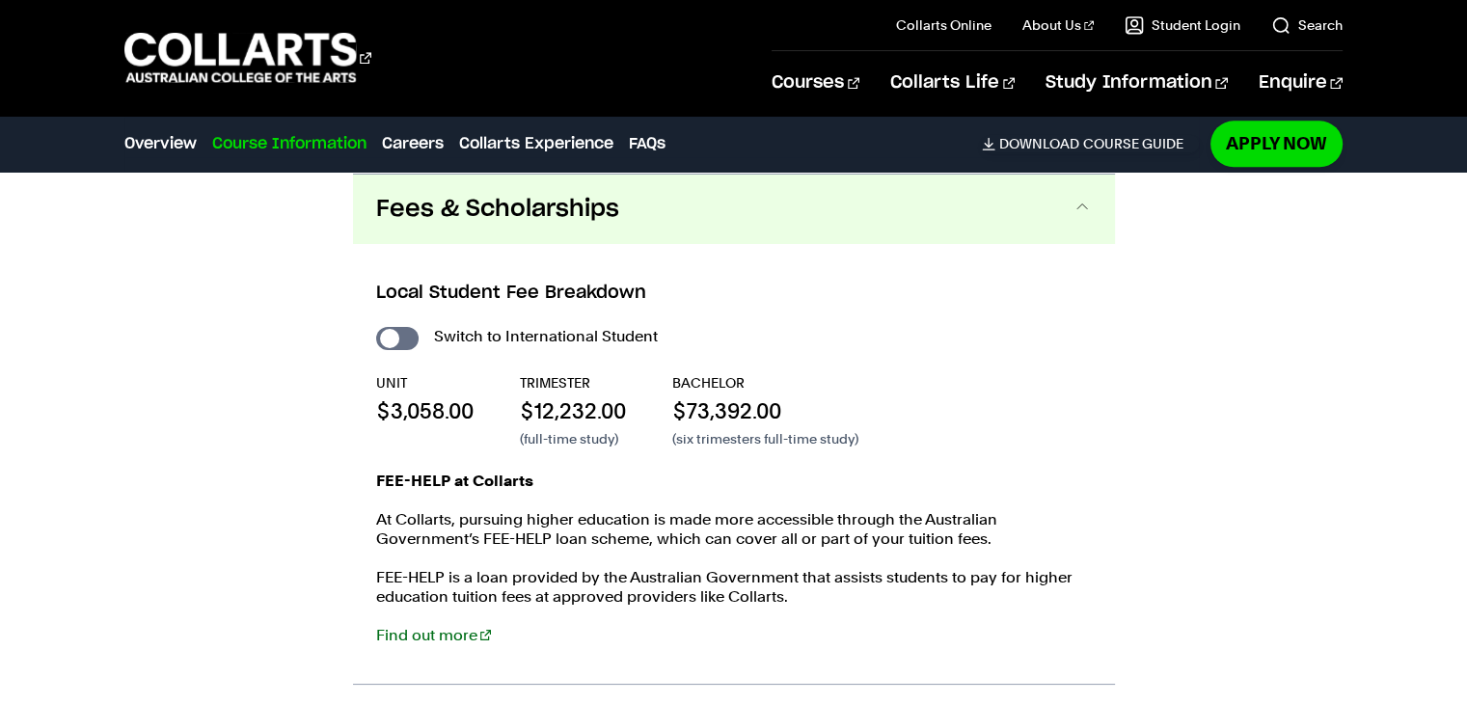
click at [553, 198] on span "Fees & Scholarships" at bounding box center [497, 209] width 243 height 31
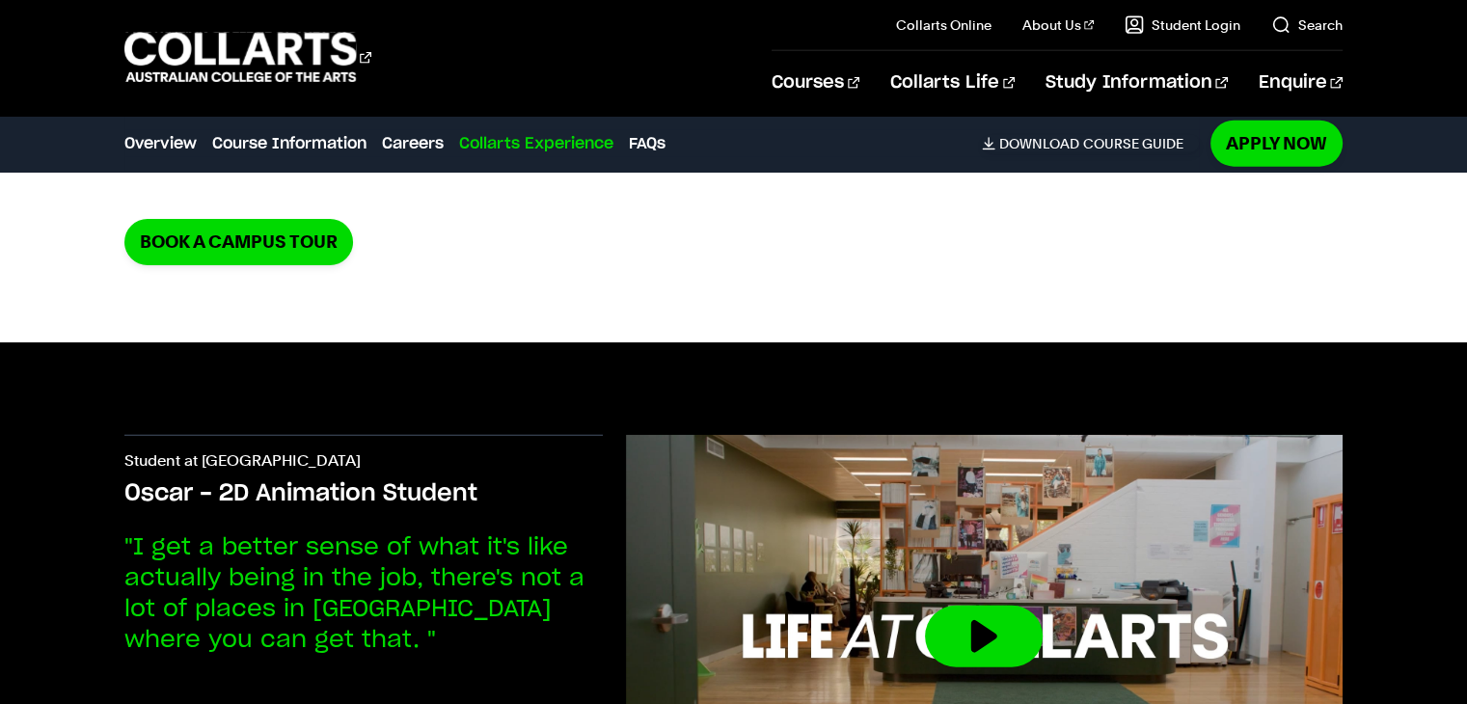
scroll to position [4736, 0]
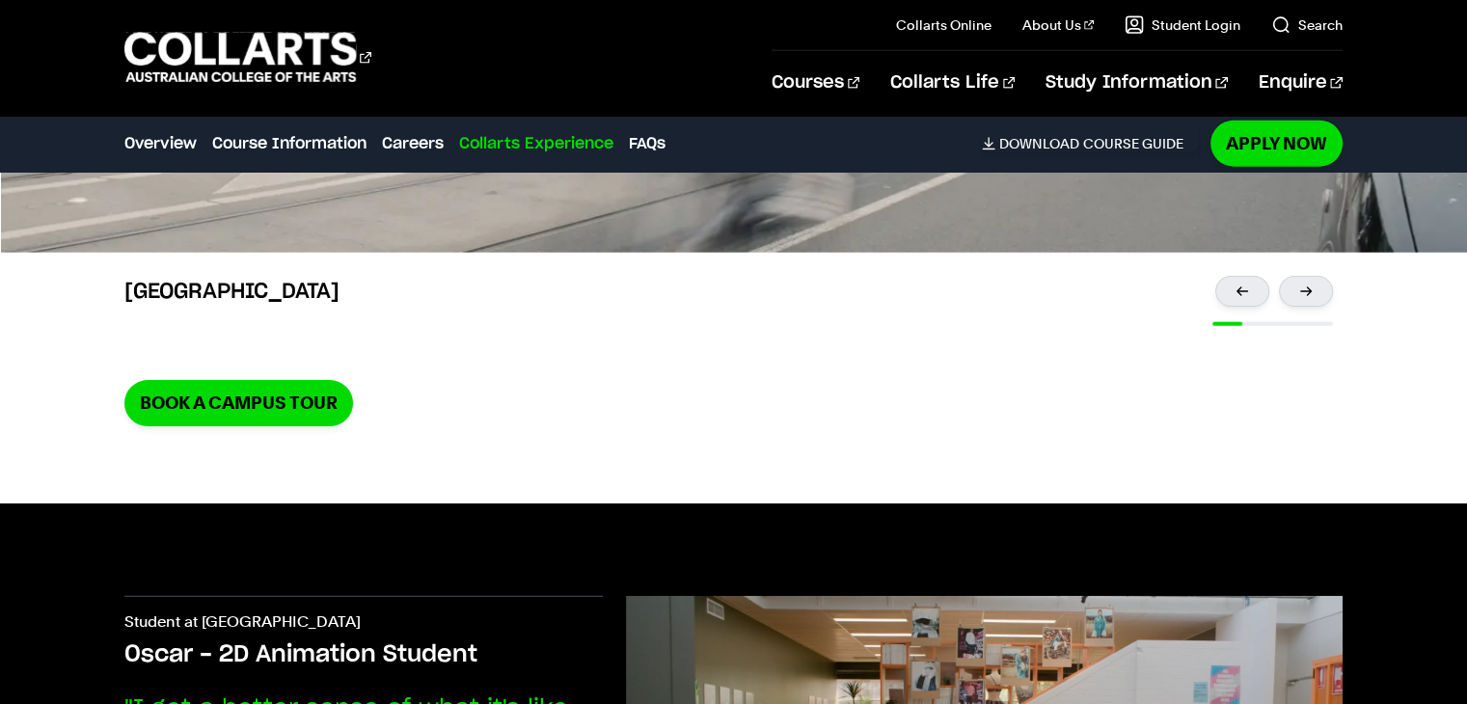
scroll to position [2176, 0]
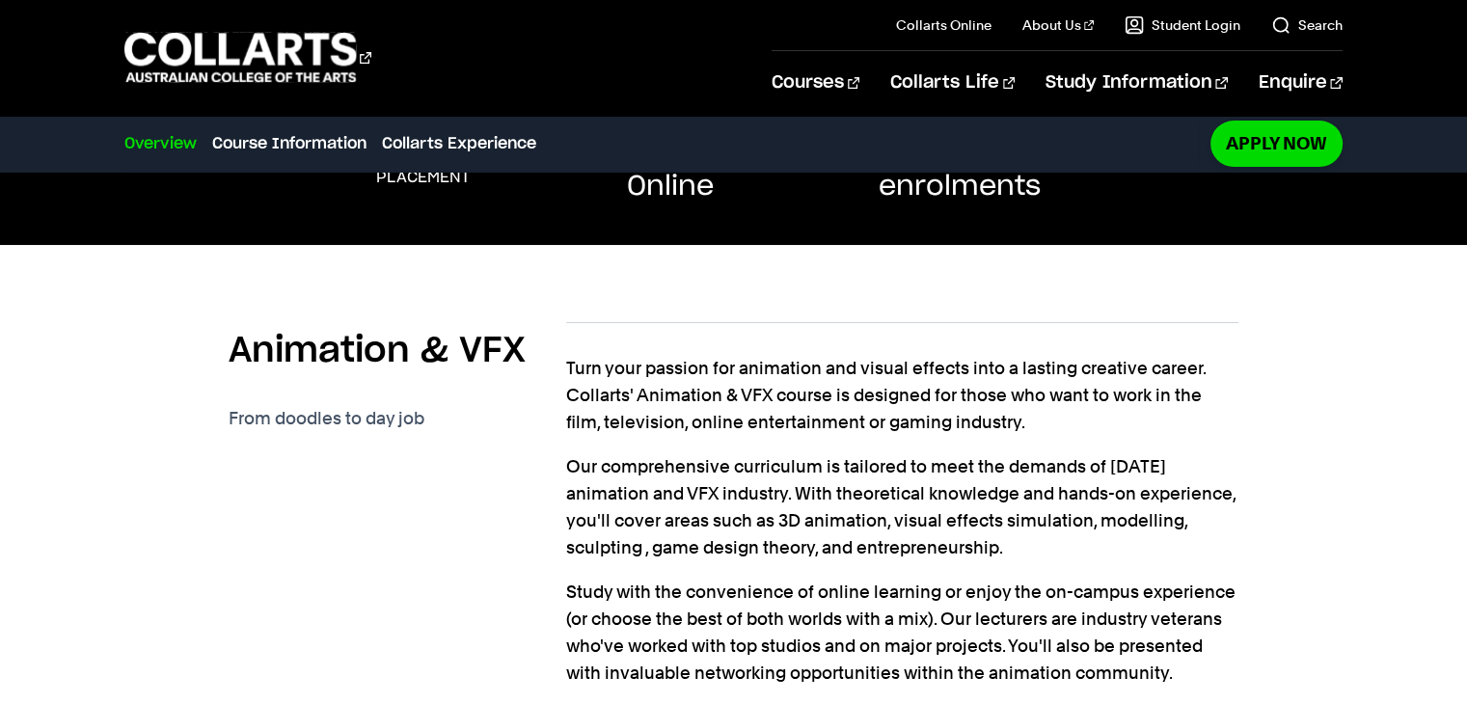
scroll to position [440, 0]
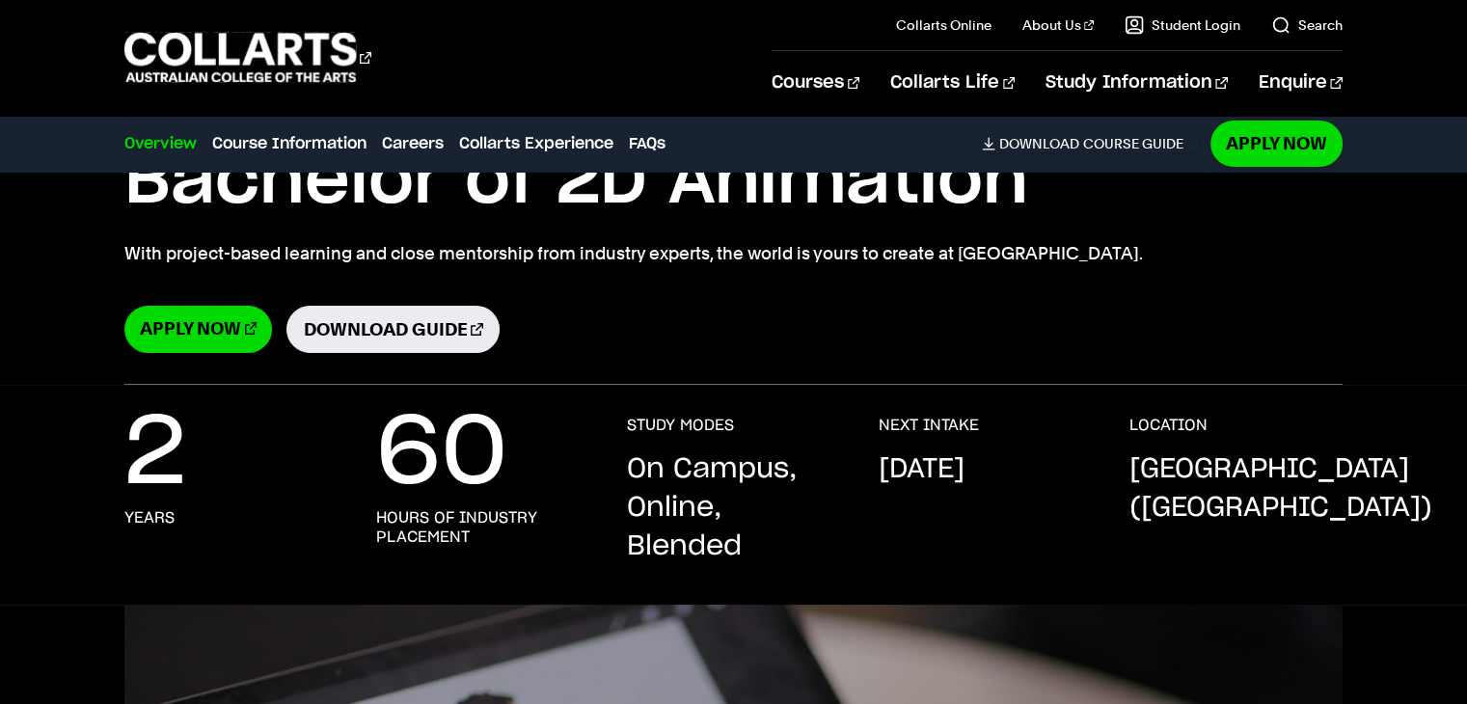
scroll to position [45, 0]
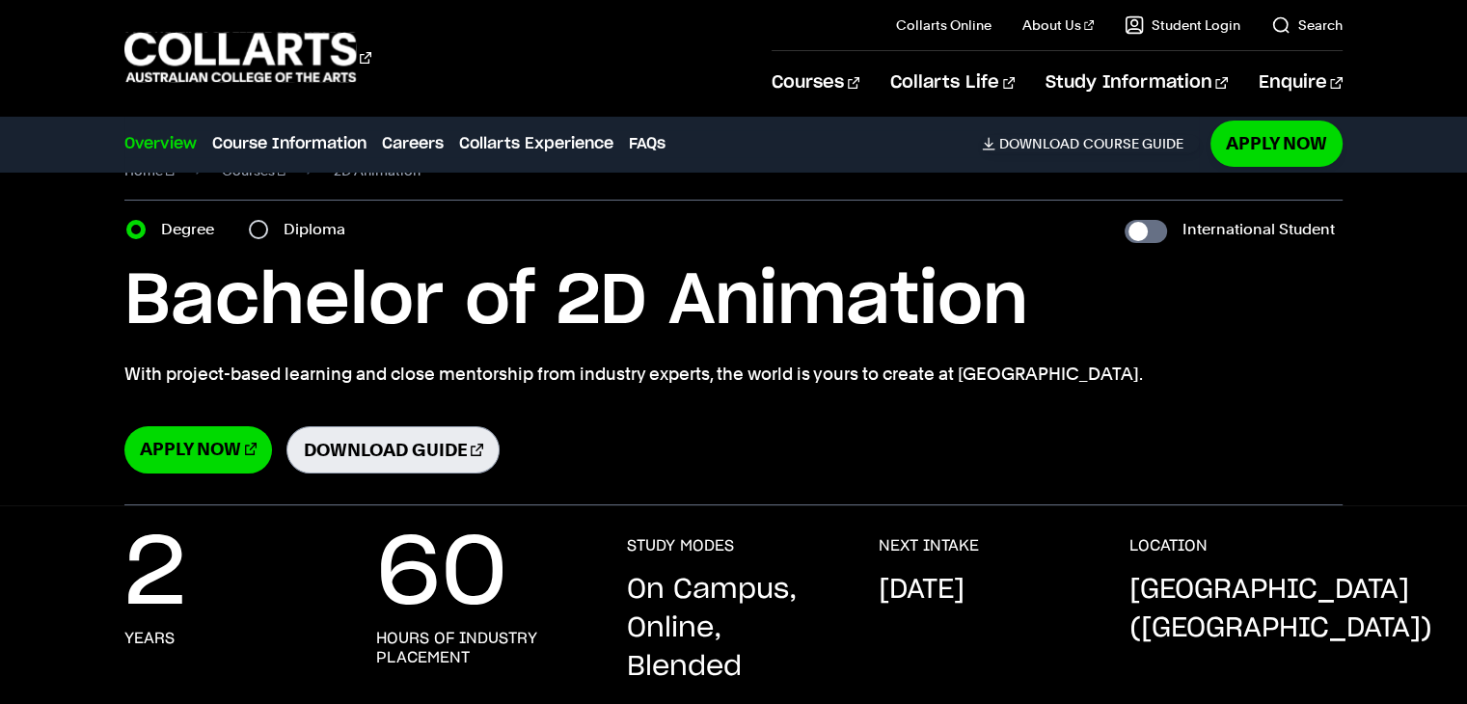
click at [372, 449] on link "Download Guide" at bounding box center [392, 449] width 212 height 47
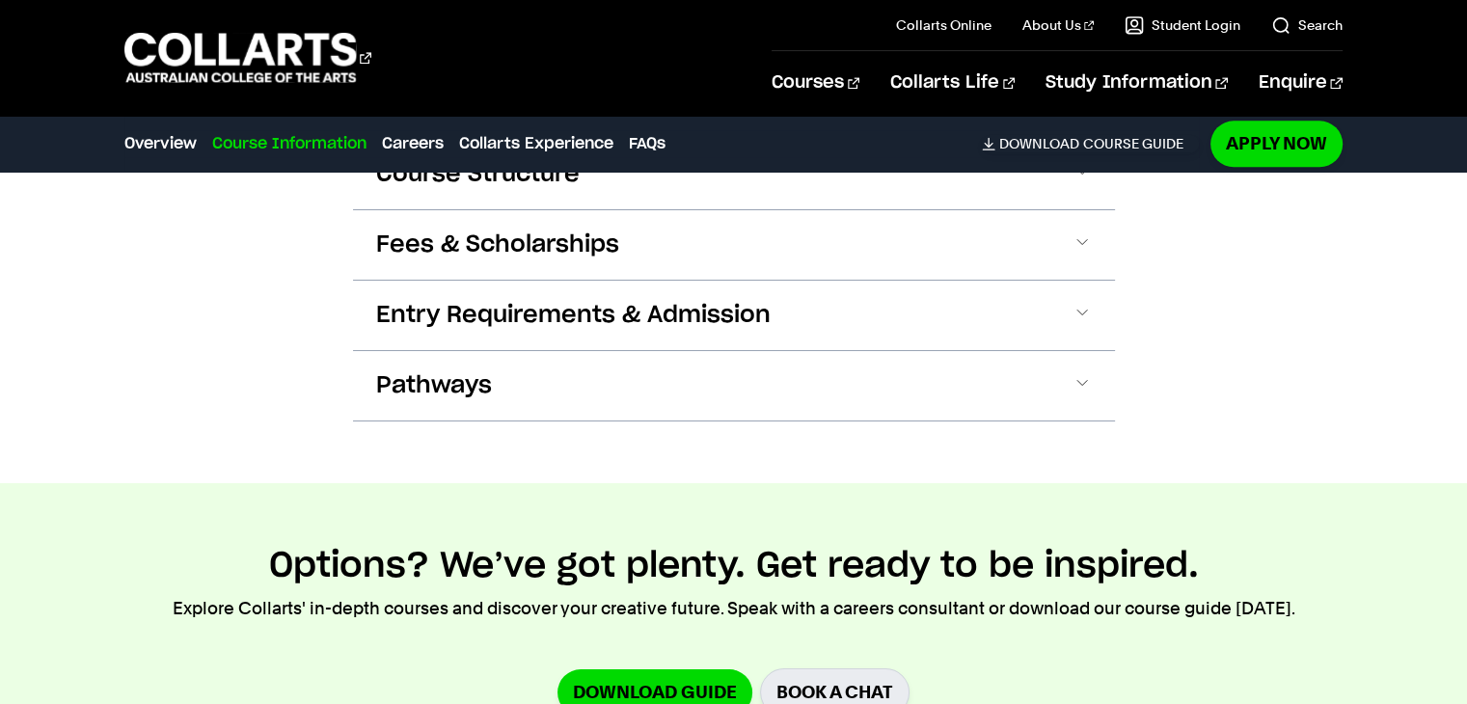
scroll to position [2105, 0]
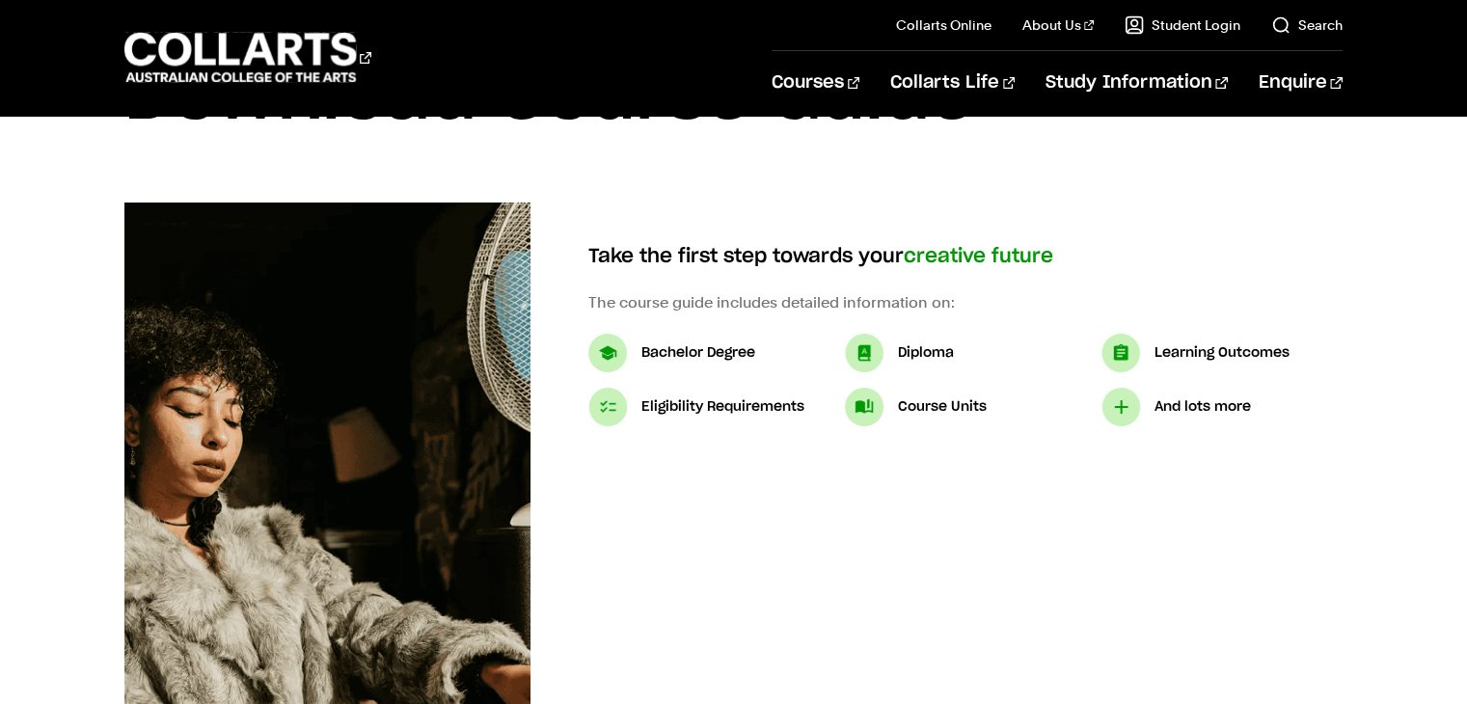
scroll to position [137, 0]
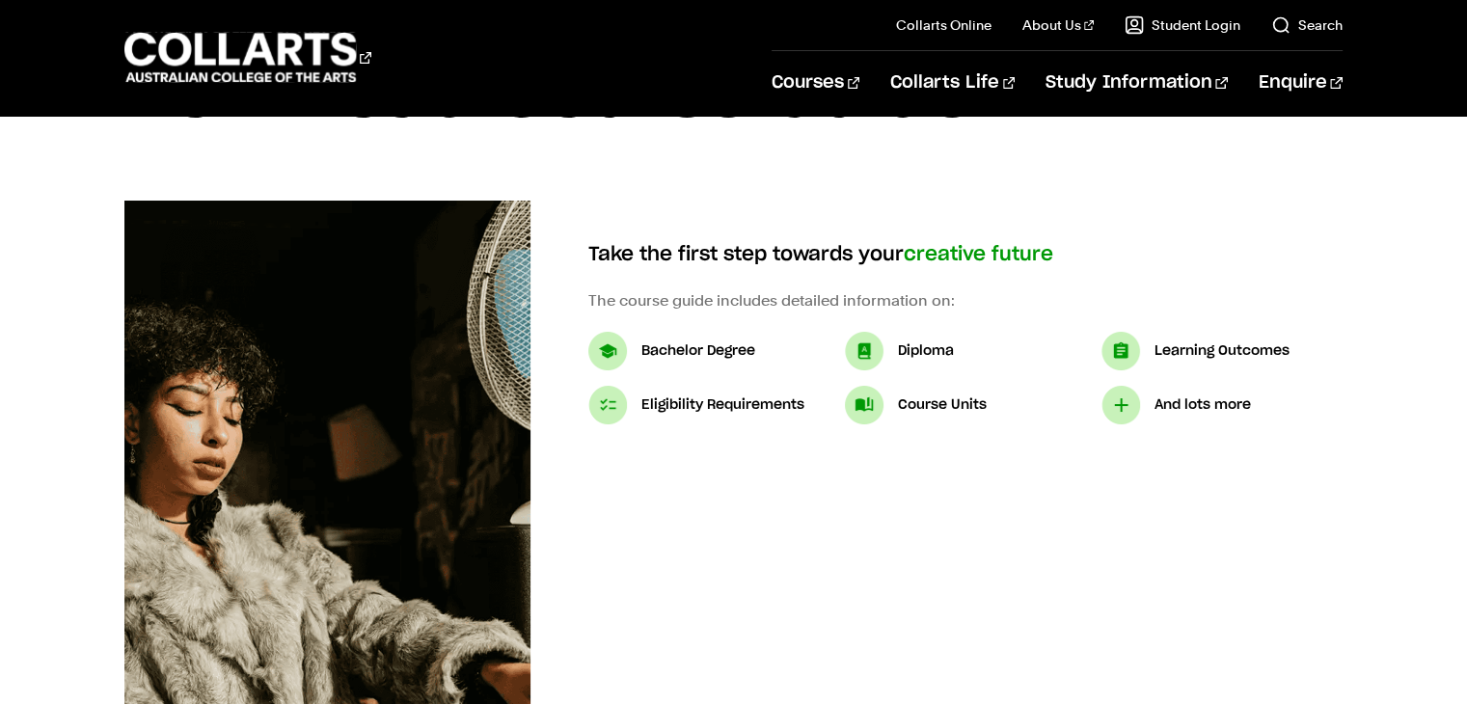
click at [627, 345] on div "Bachelor Degree" at bounding box center [708, 351] width 241 height 39
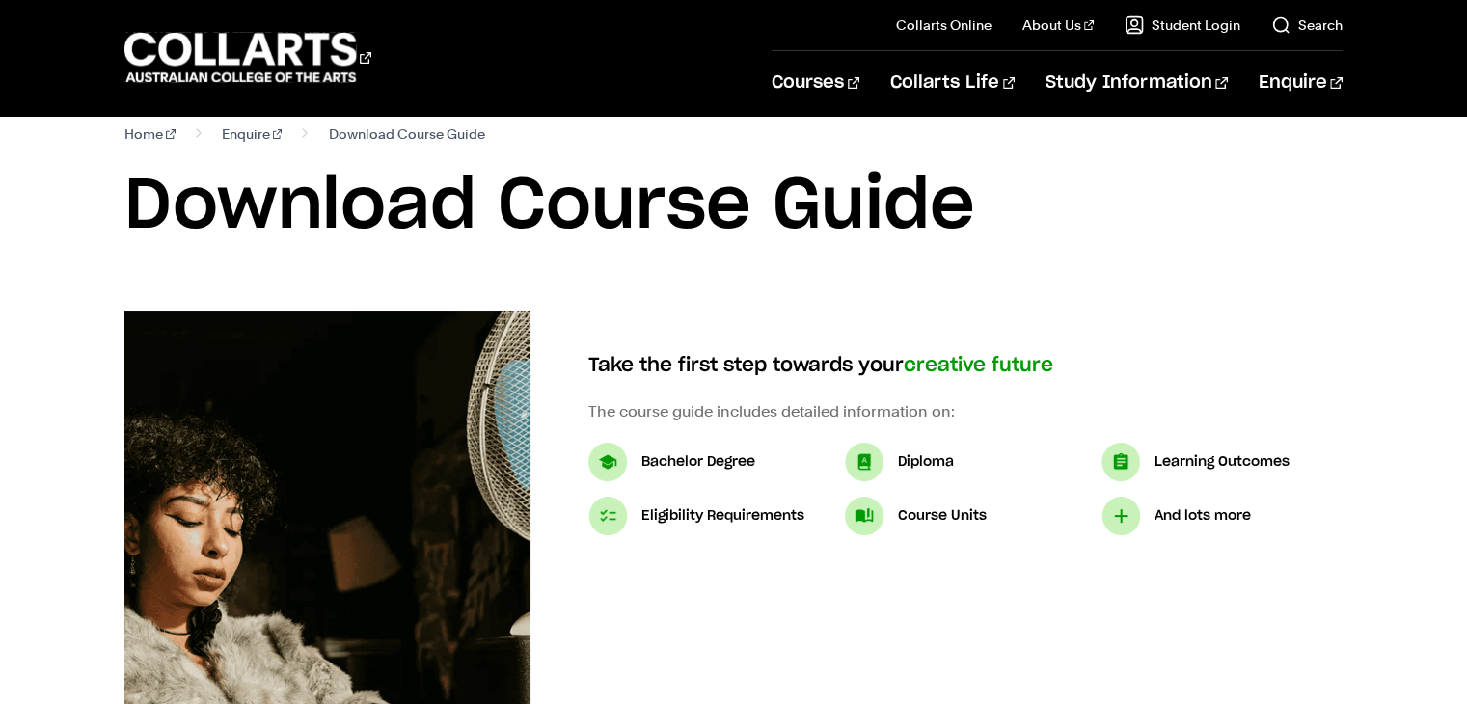
scroll to position [23, 0]
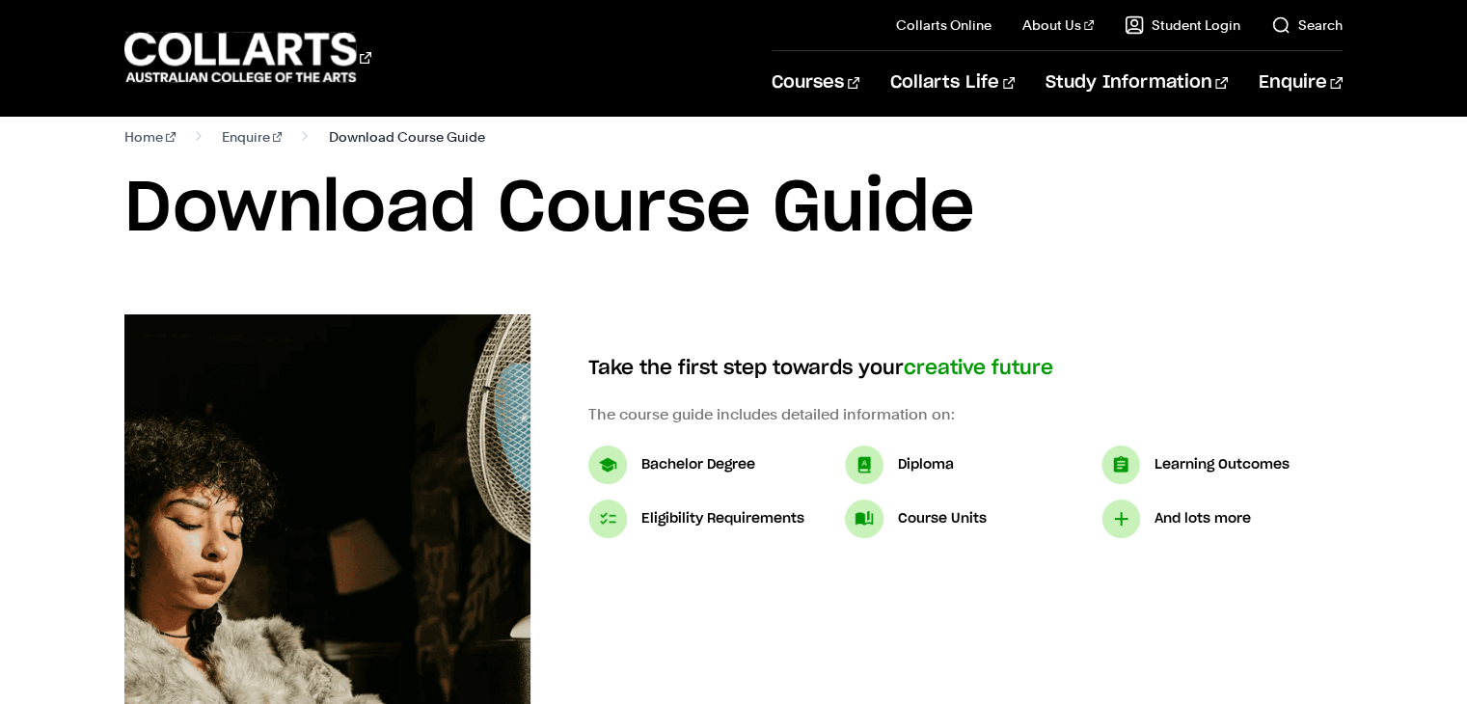
click at [352, 142] on span "Download Course Guide" at bounding box center [406, 136] width 156 height 27
